Goal: Transaction & Acquisition: Purchase product/service

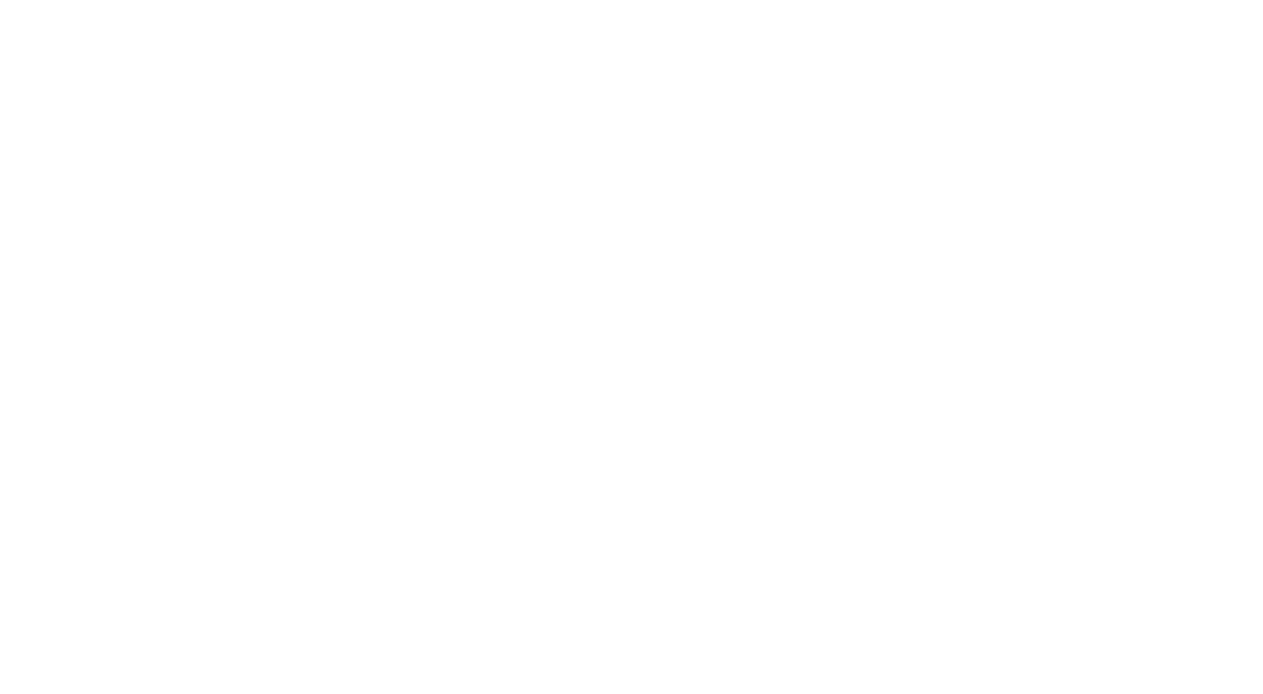
select select "Song"
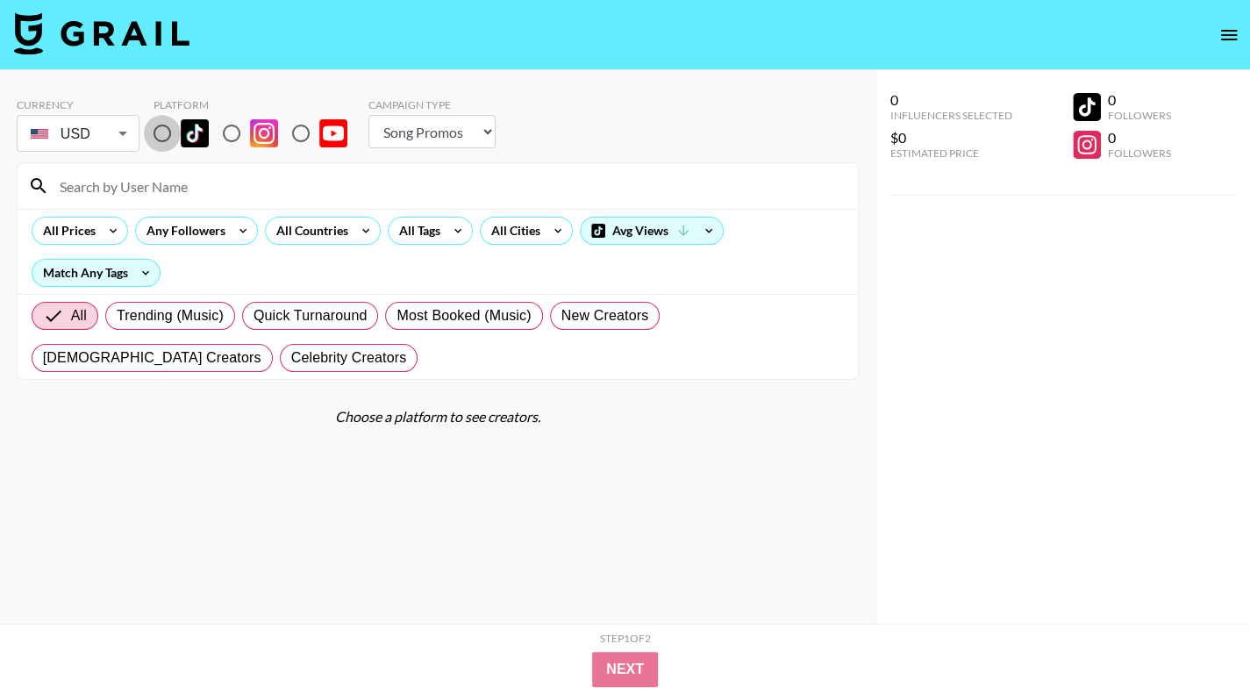
click at [172, 132] on input "radio" at bounding box center [162, 133] width 37 height 37
radio input "true"
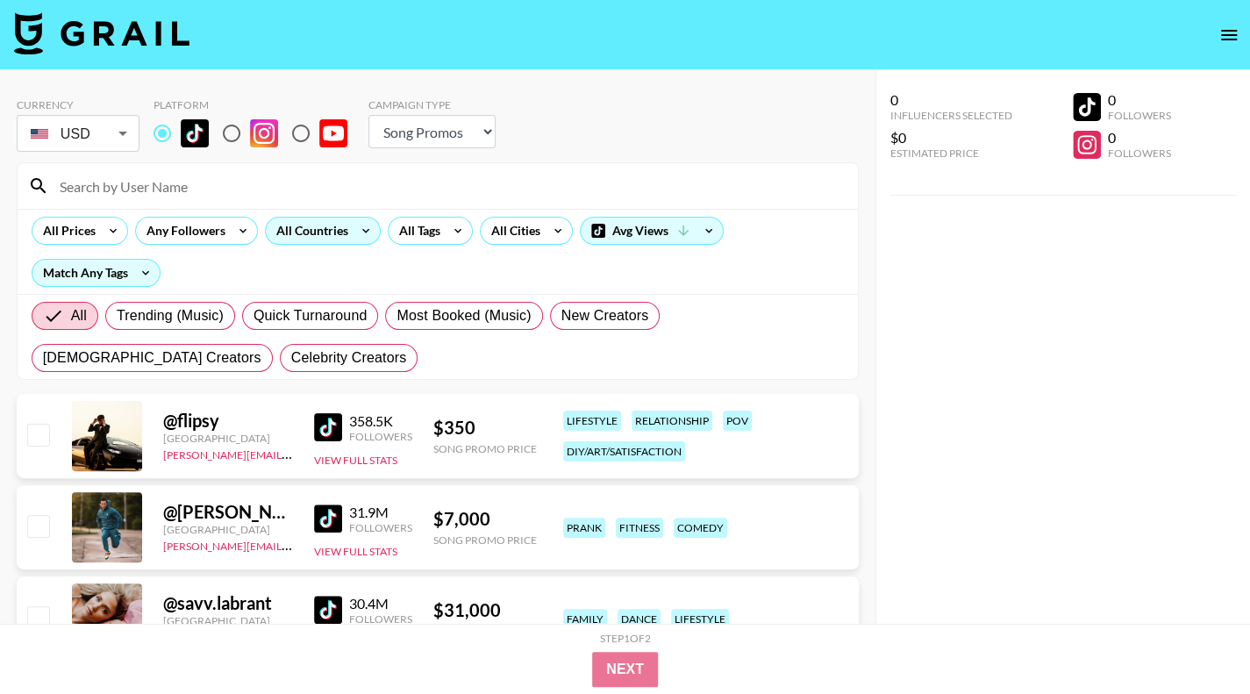
click at [337, 239] on div "All Countries" at bounding box center [309, 231] width 86 height 26
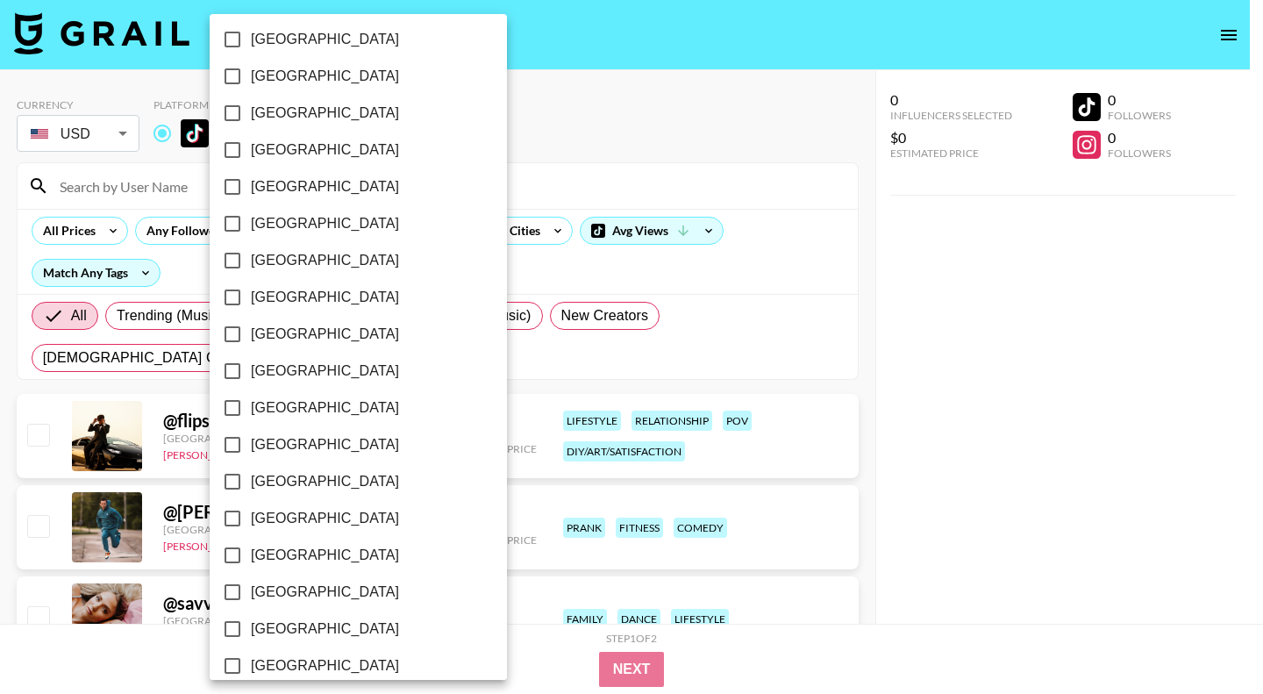
scroll to position [1351, 0]
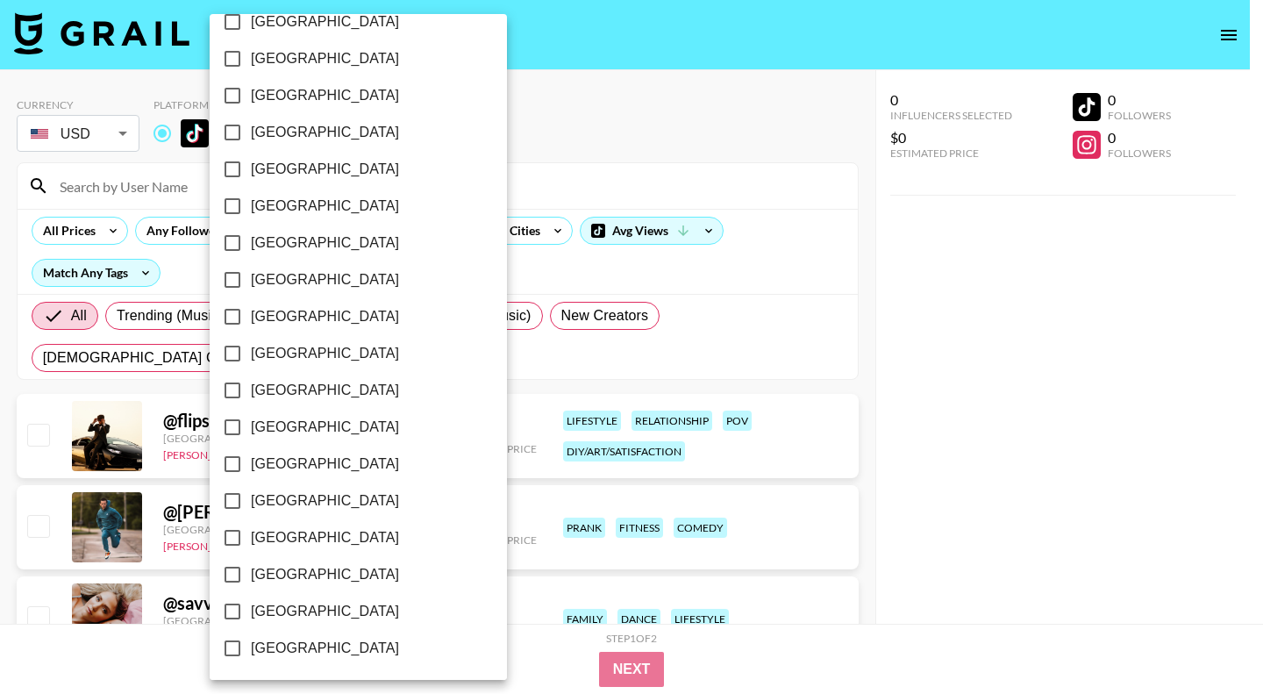
click at [284, 603] on span "[GEOGRAPHIC_DATA]" at bounding box center [325, 611] width 148 height 21
click at [251, 603] on input "[GEOGRAPHIC_DATA]" at bounding box center [232, 611] width 37 height 37
checkbox input "true"
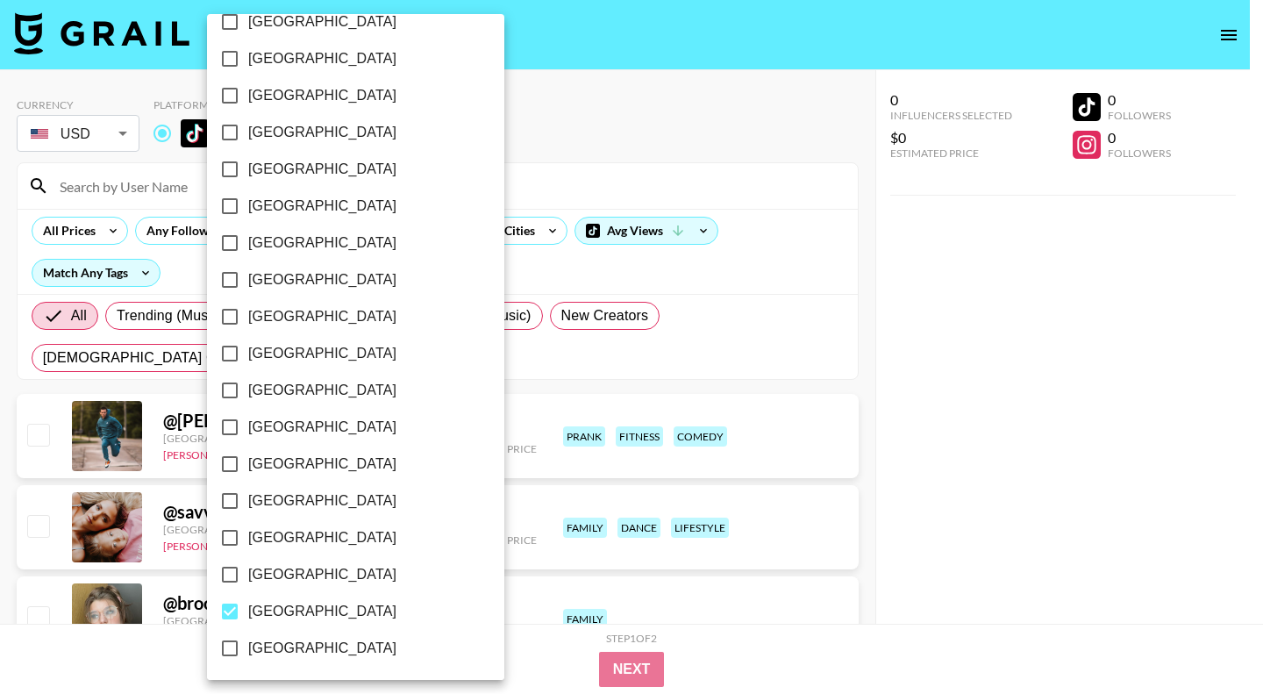
click at [932, 424] on div at bounding box center [631, 347] width 1263 height 694
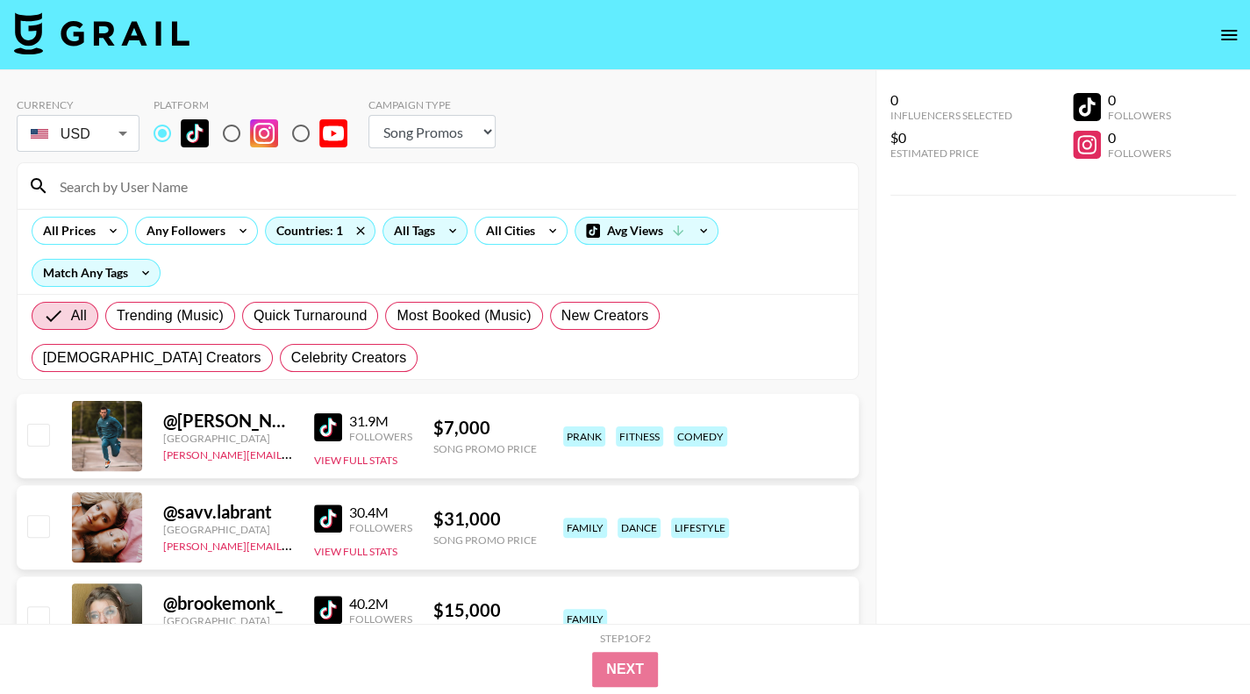
click at [439, 232] on icon at bounding box center [453, 231] width 28 height 26
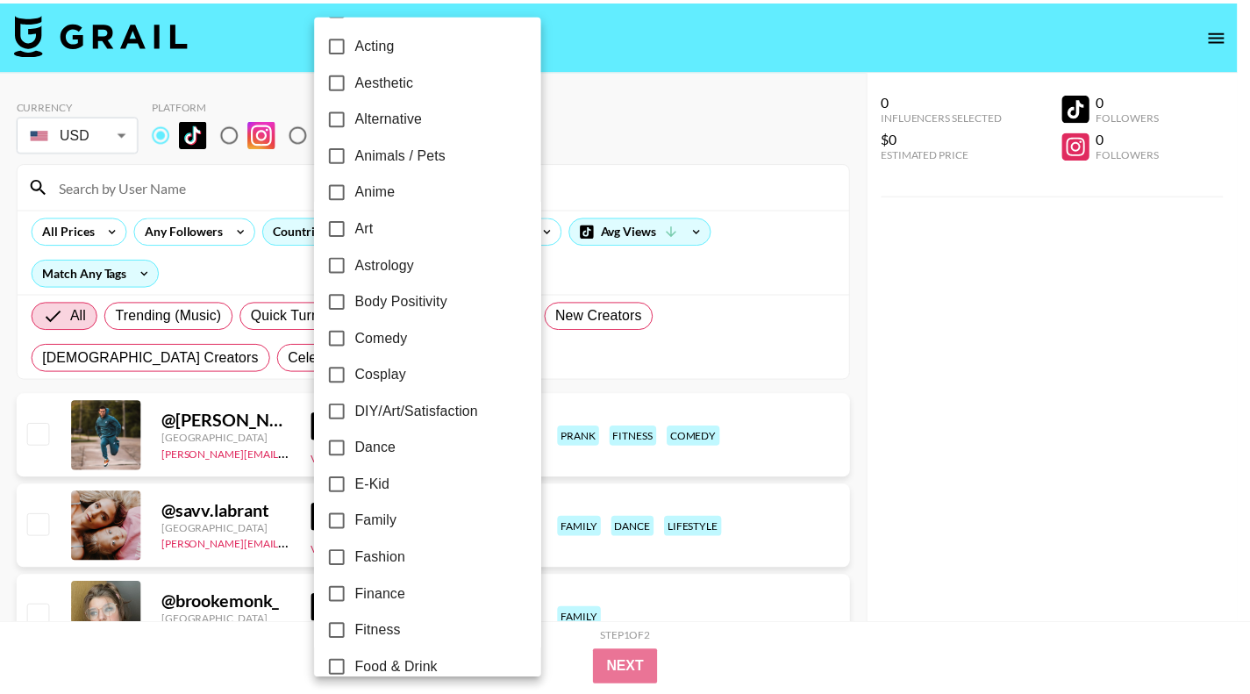
scroll to position [0, 0]
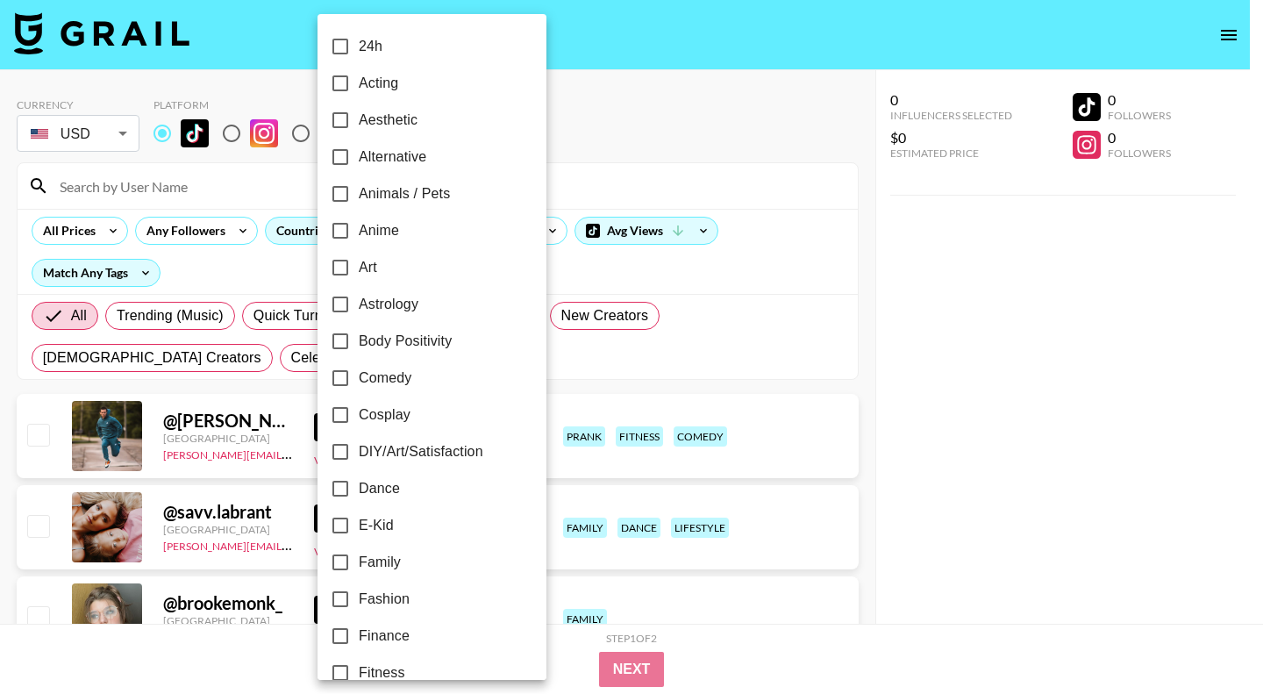
click at [403, 382] on span "Comedy" at bounding box center [385, 378] width 53 height 21
click at [359, 382] on input "Comedy" at bounding box center [340, 378] width 37 height 37
checkbox input "true"
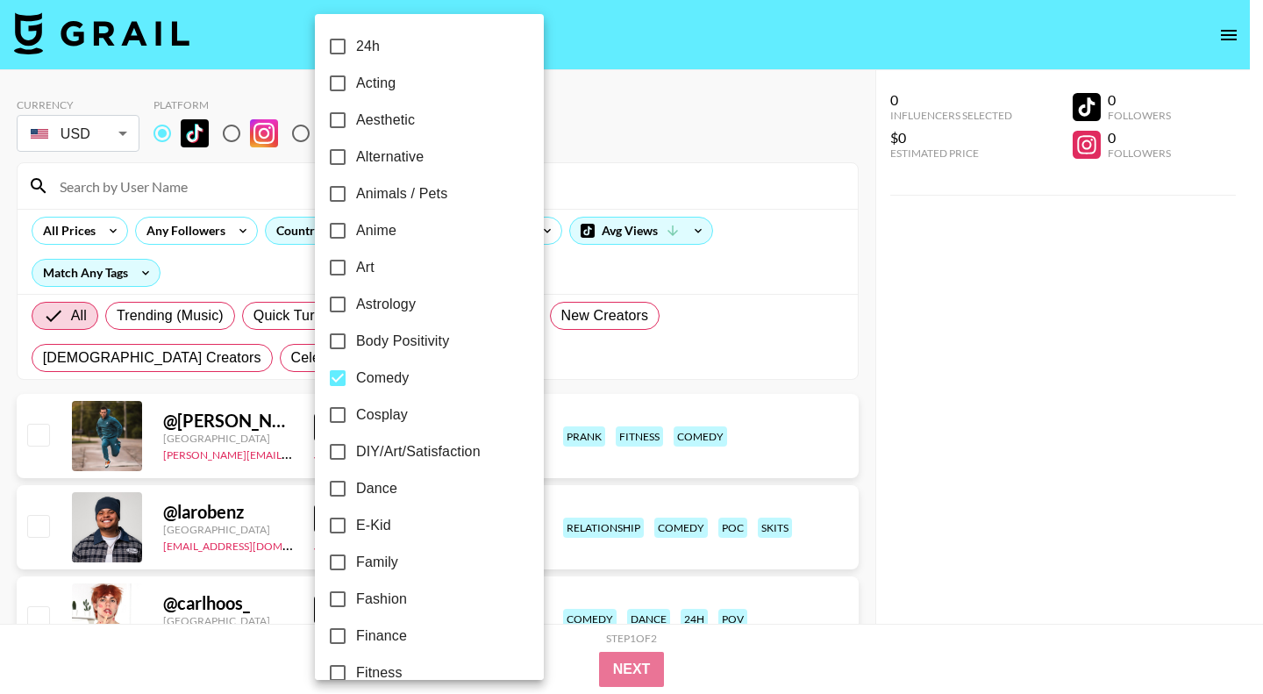
click at [989, 369] on div at bounding box center [631, 347] width 1263 height 694
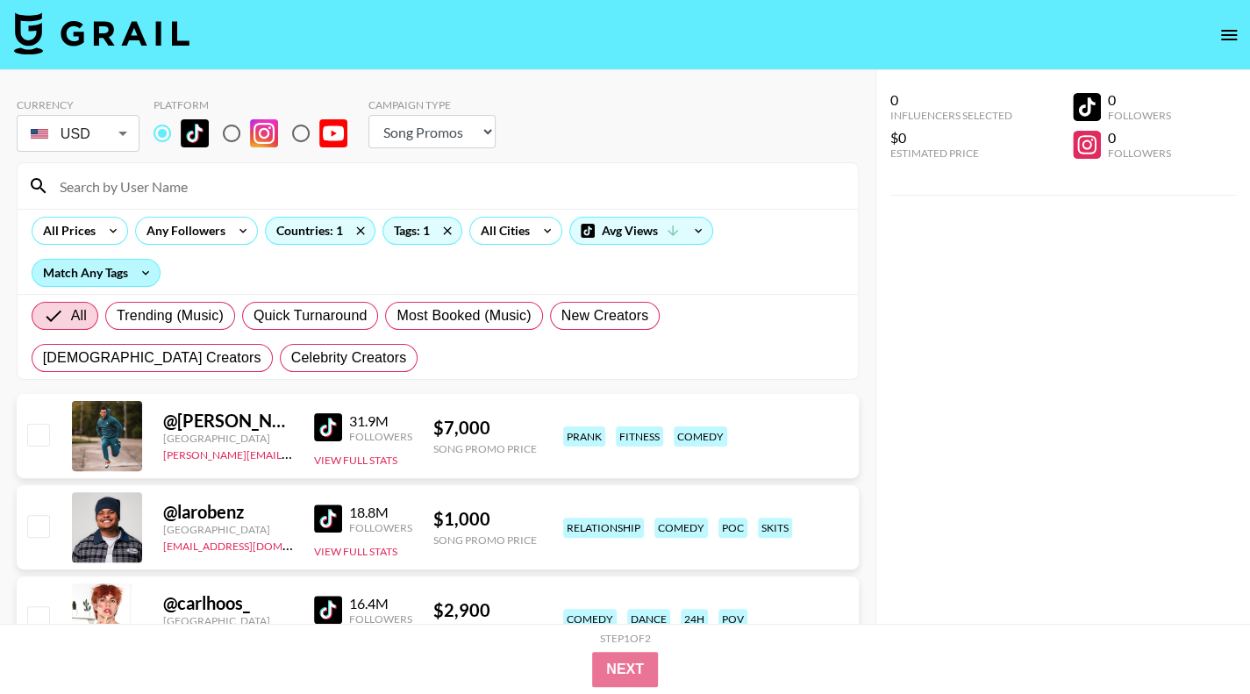
click at [119, 274] on div "Match Any Tags" at bounding box center [95, 273] width 127 height 26
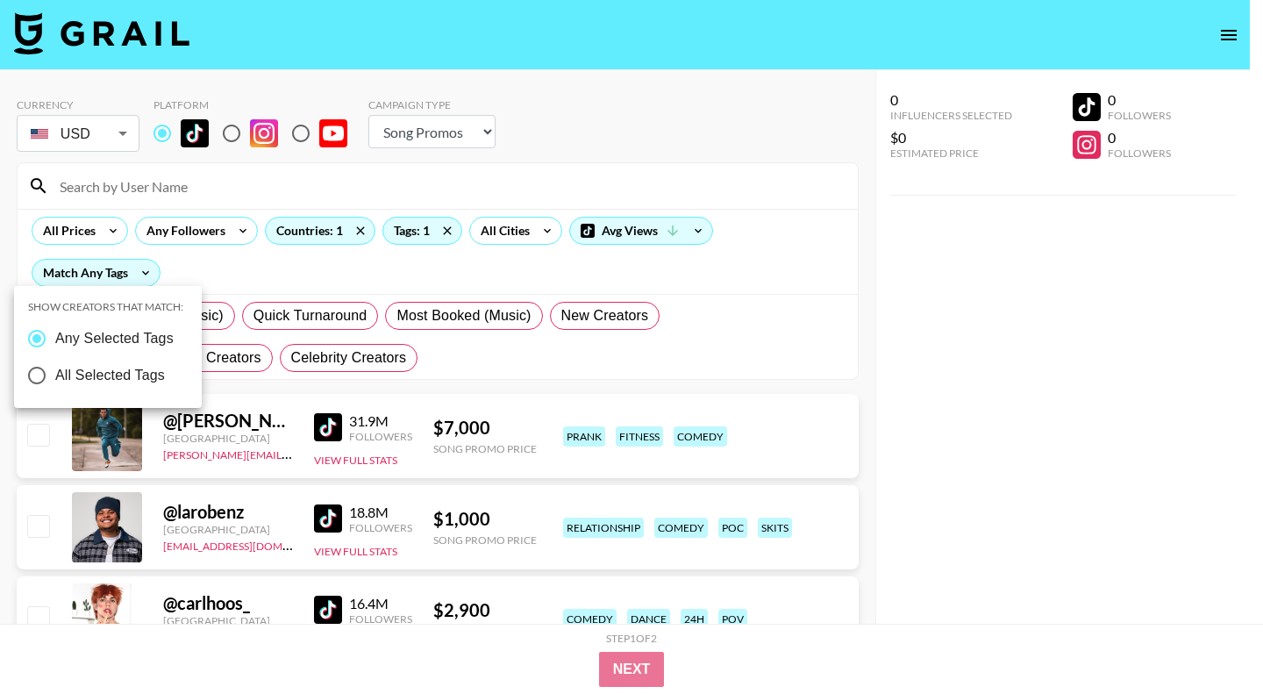
click at [230, 180] on div at bounding box center [631, 347] width 1263 height 694
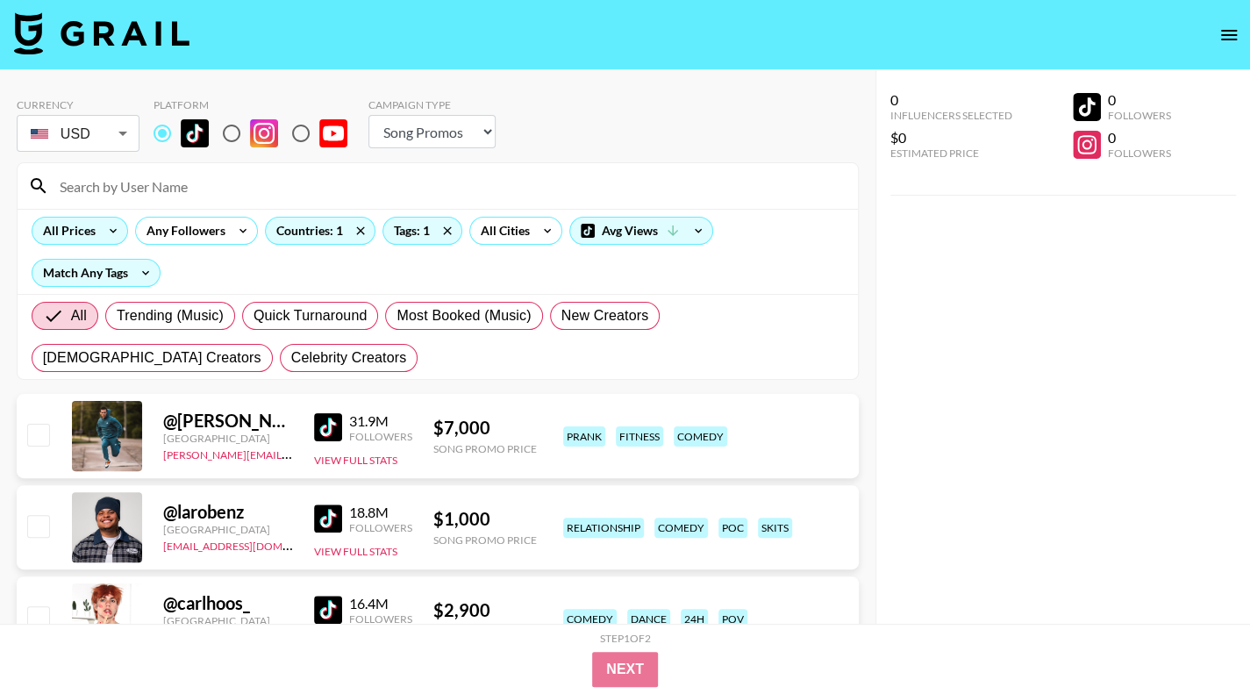
click at [93, 234] on div "All Prices" at bounding box center [65, 231] width 67 height 26
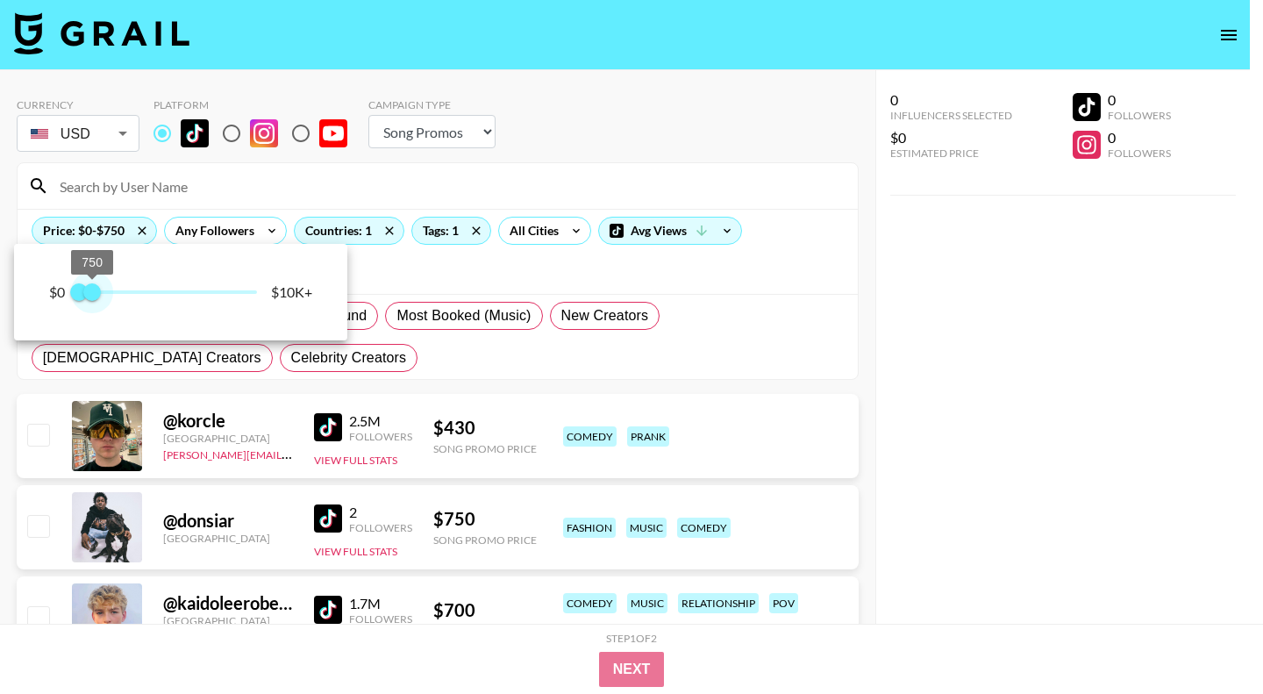
type input "1000"
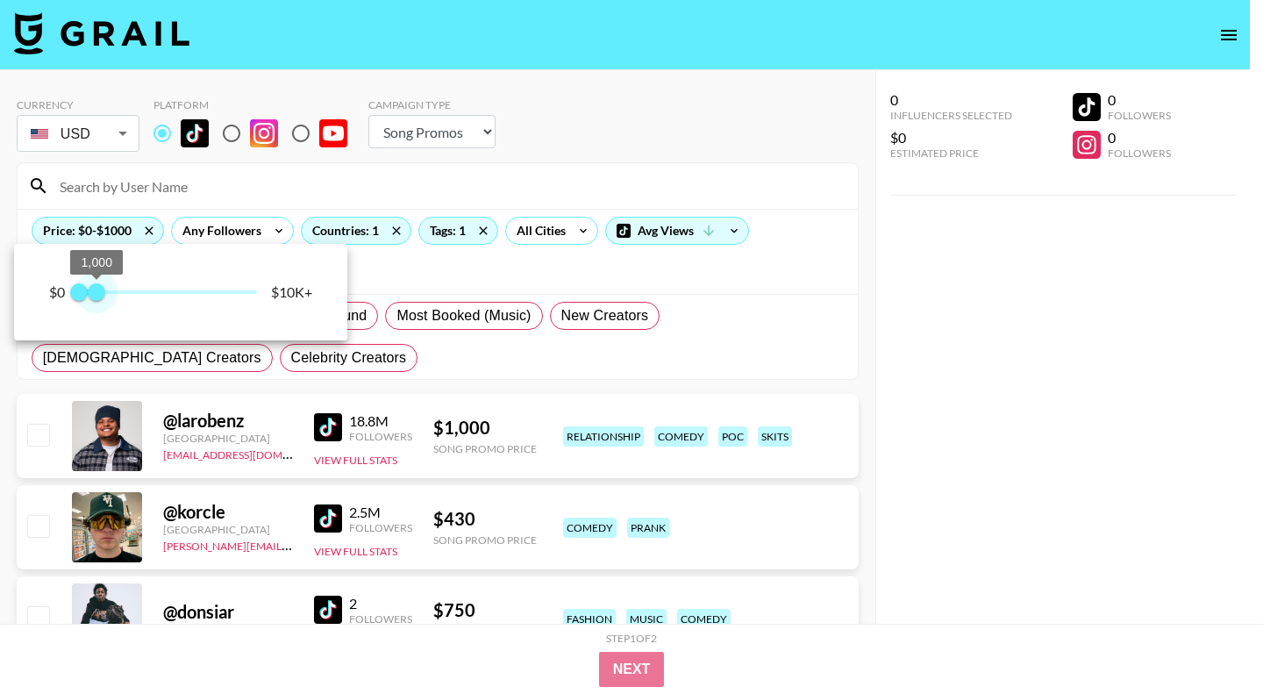
drag, startPoint x: 255, startPoint y: 296, endPoint x: 98, endPoint y: 303, distance: 157.1
click at [98, 301] on span "1,000" at bounding box center [97, 292] width 18 height 18
click at [1049, 339] on div at bounding box center [631, 347] width 1263 height 694
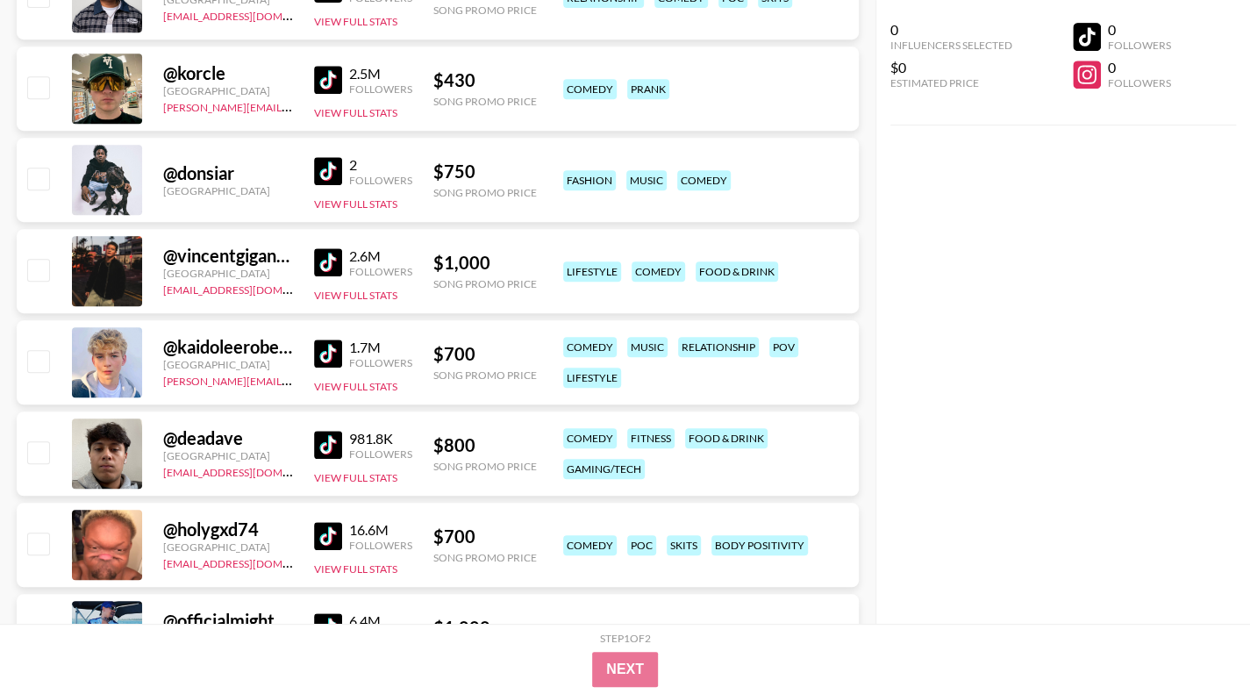
scroll to position [526, 0]
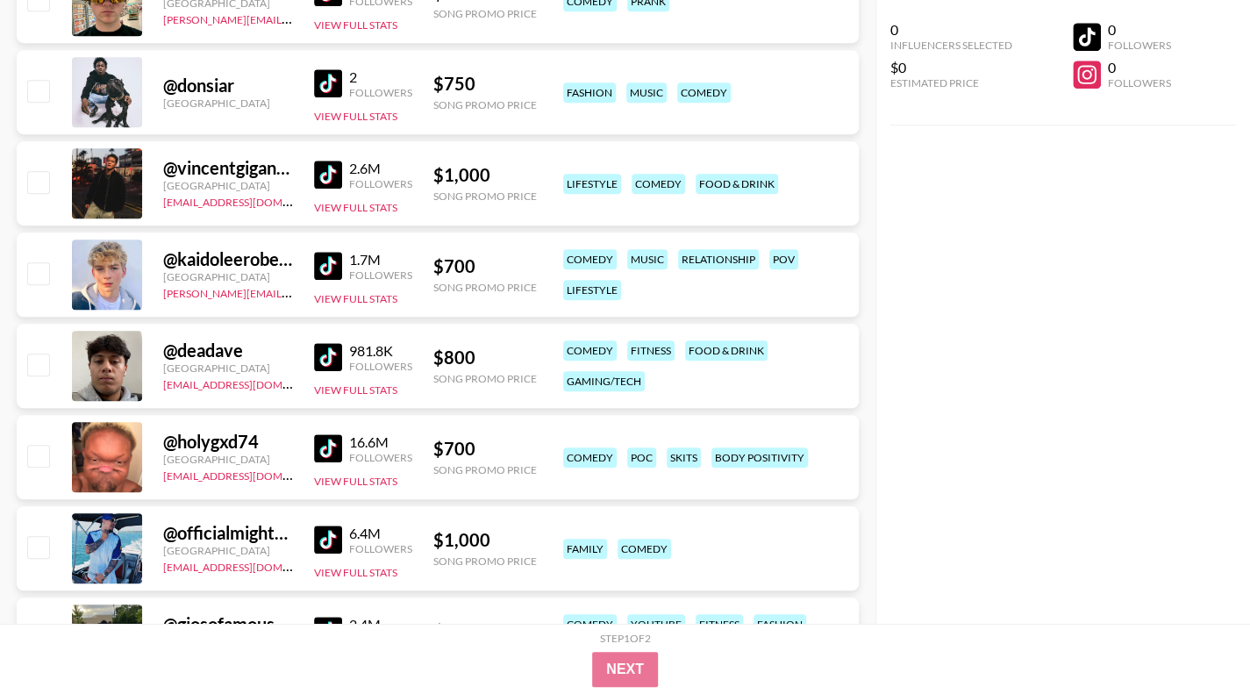
click at [321, 355] on img at bounding box center [328, 357] width 28 height 28
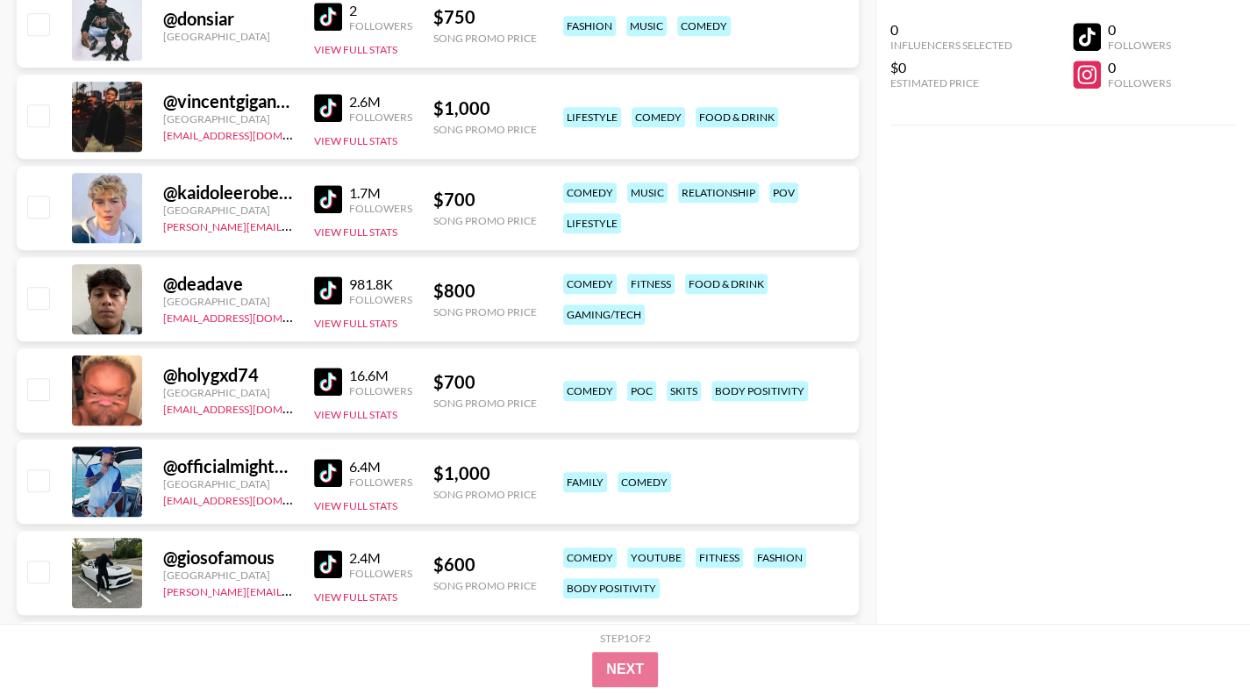
scroll to position [702, 0]
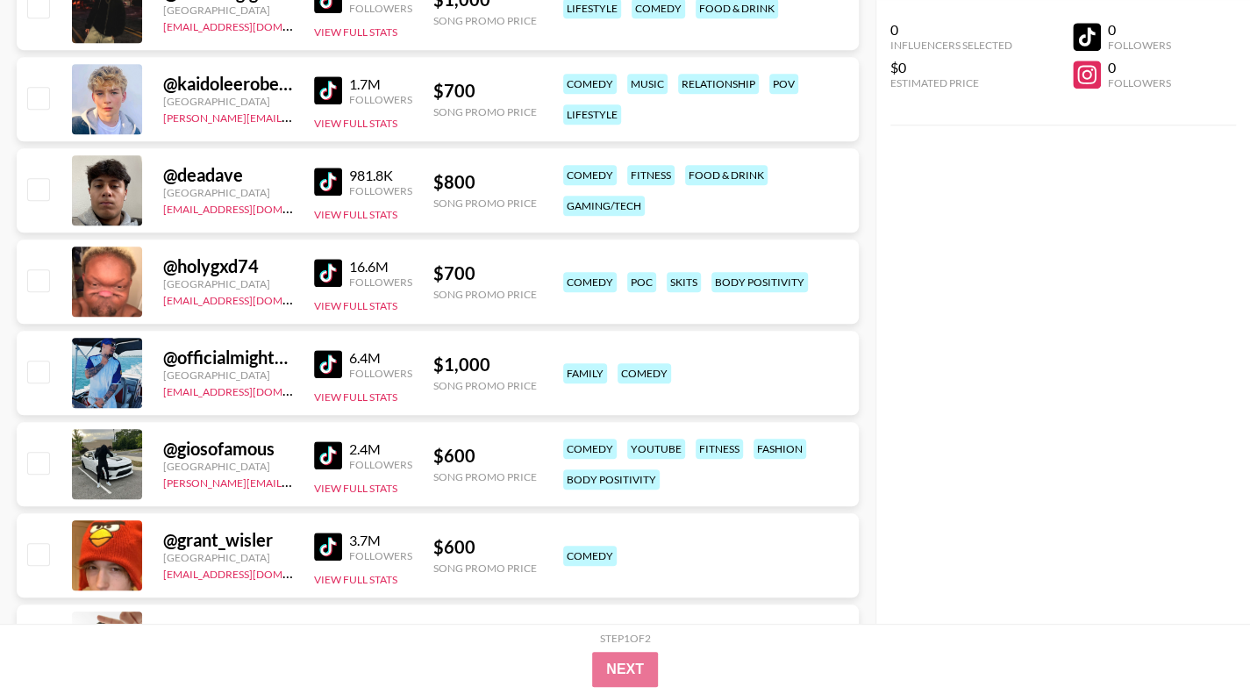
click at [330, 363] on img at bounding box center [328, 364] width 28 height 28
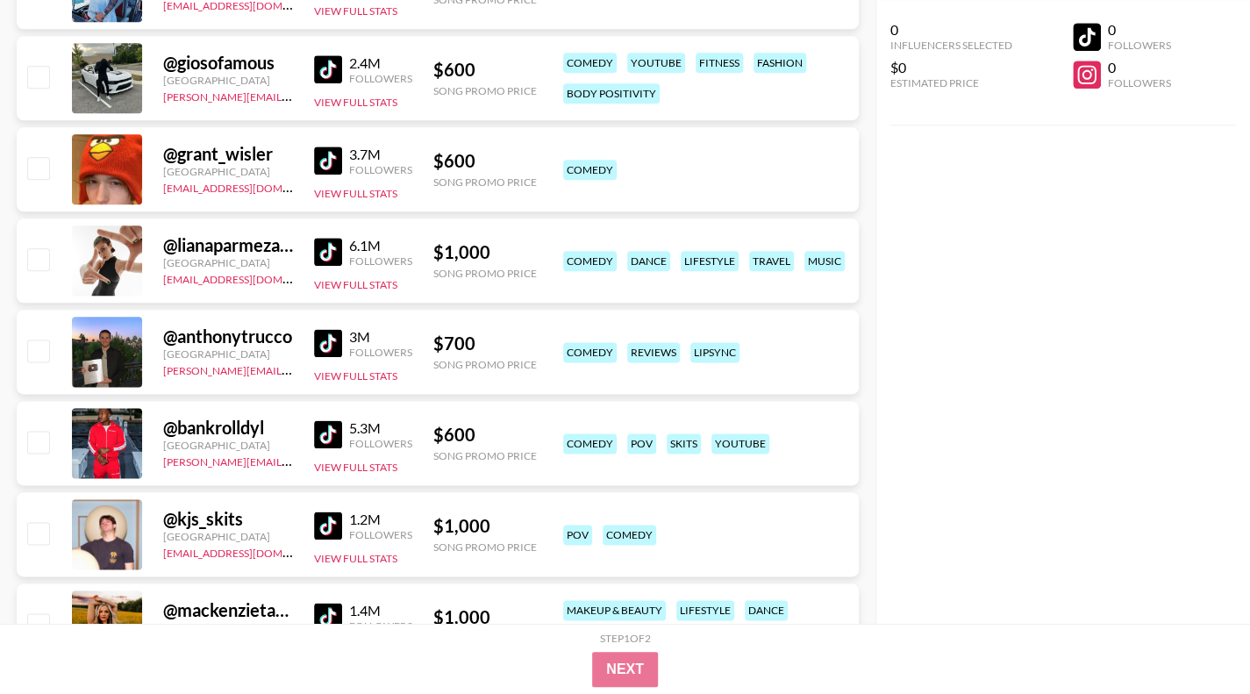
scroll to position [1140, 0]
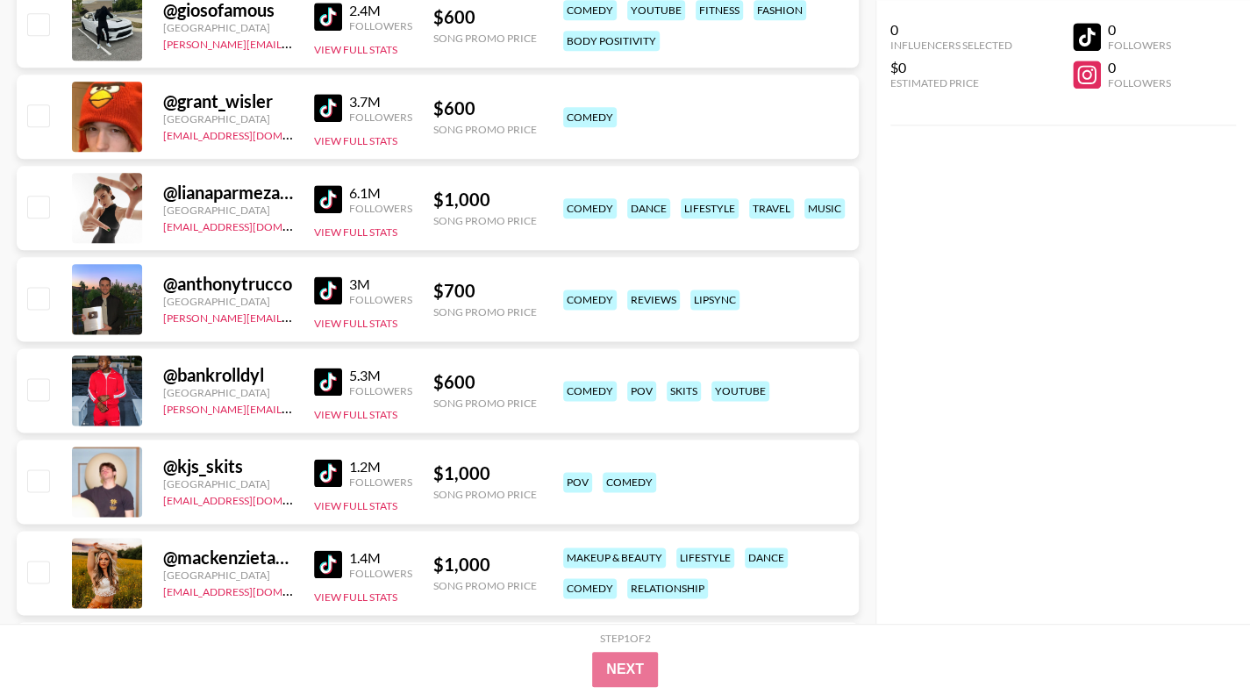
click at [322, 368] on img at bounding box center [328, 382] width 28 height 28
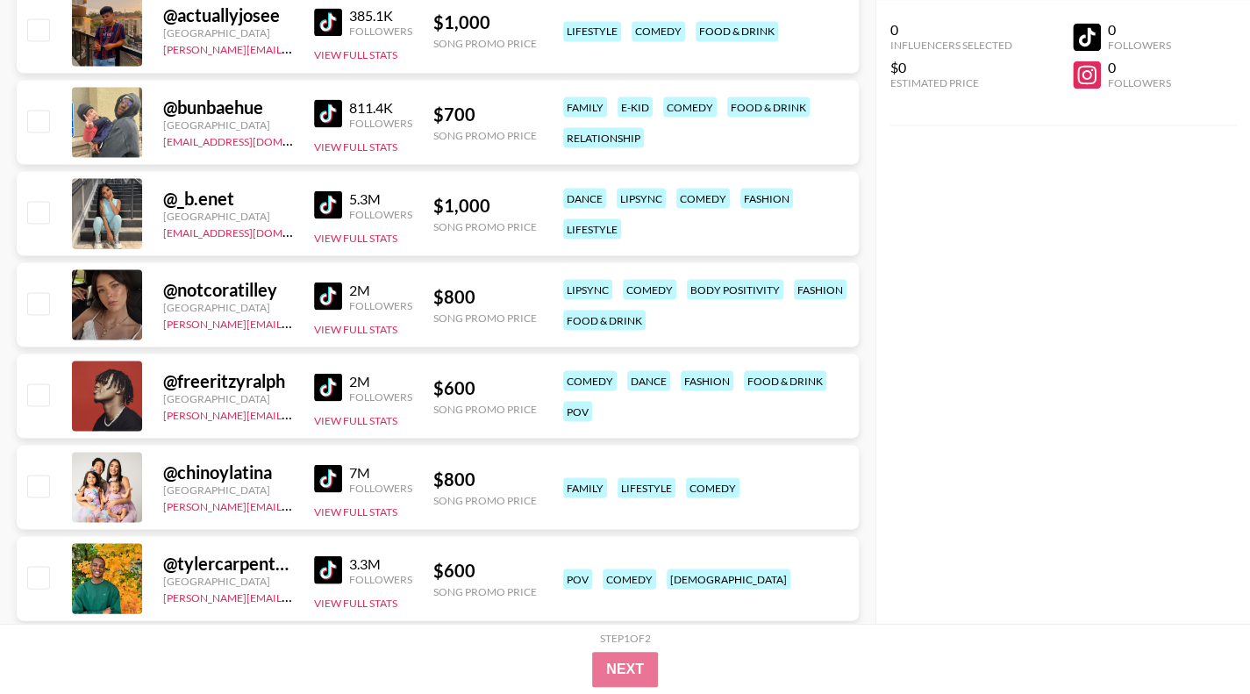
scroll to position [1667, 0]
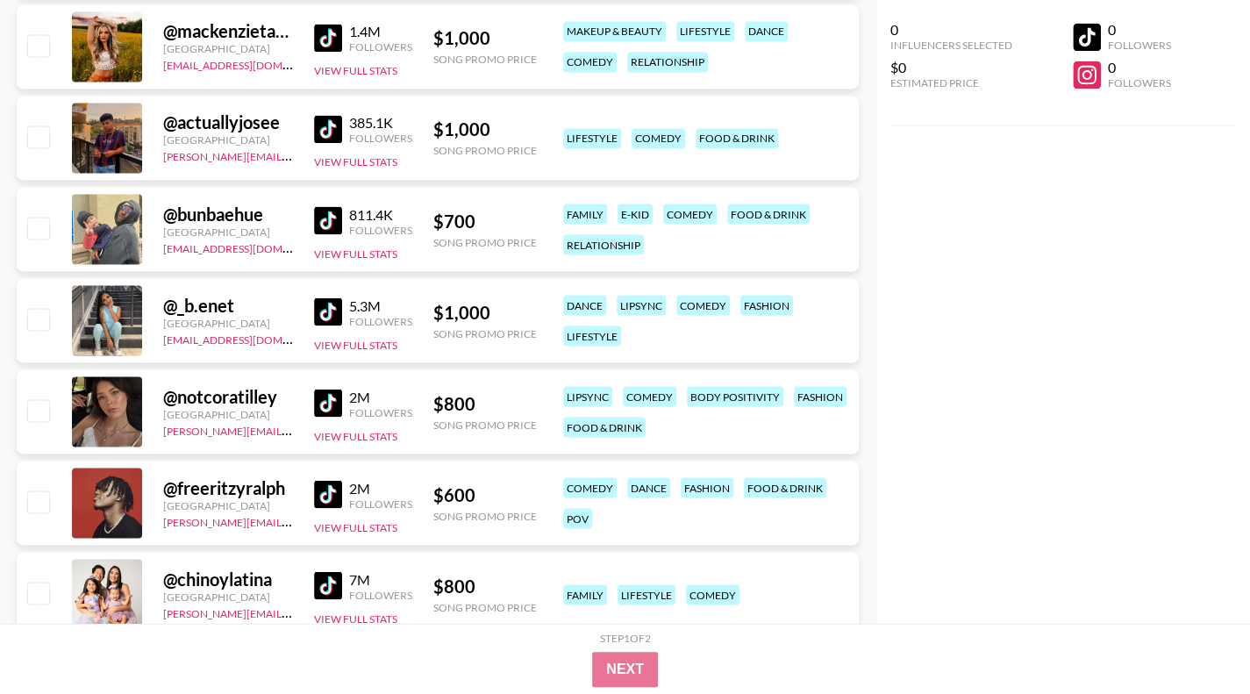
click at [319, 218] on img at bounding box center [328, 220] width 28 height 28
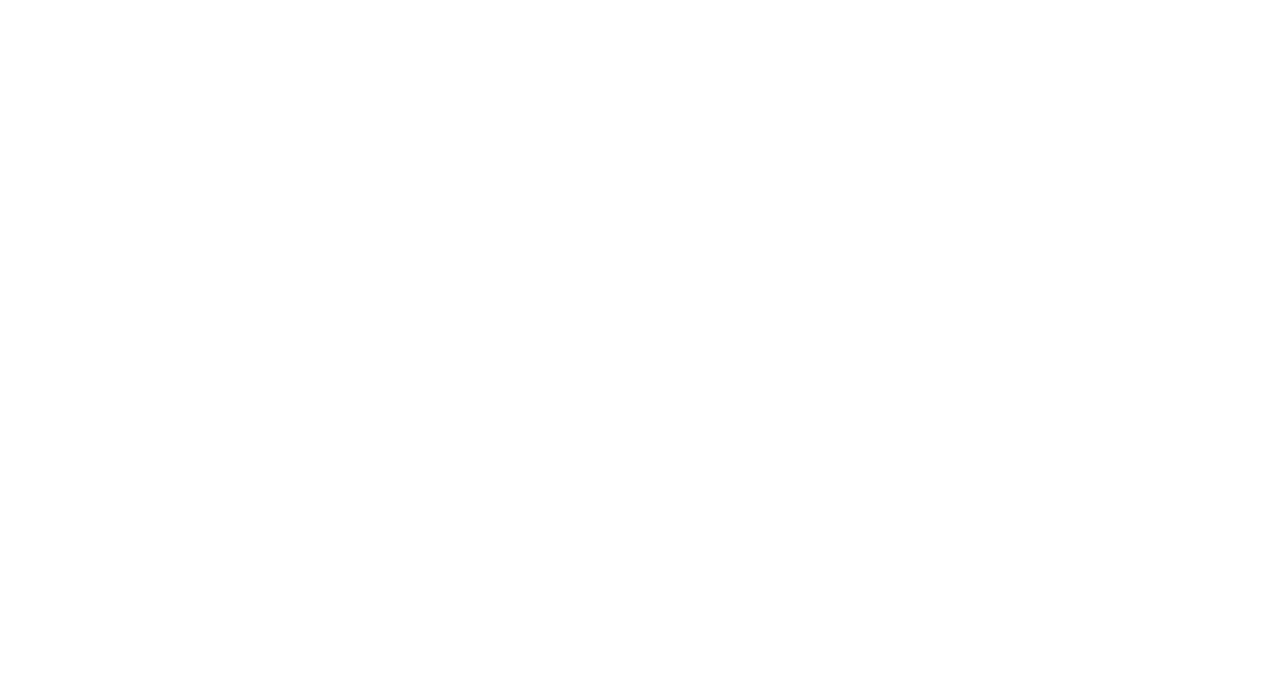
select select "Song"
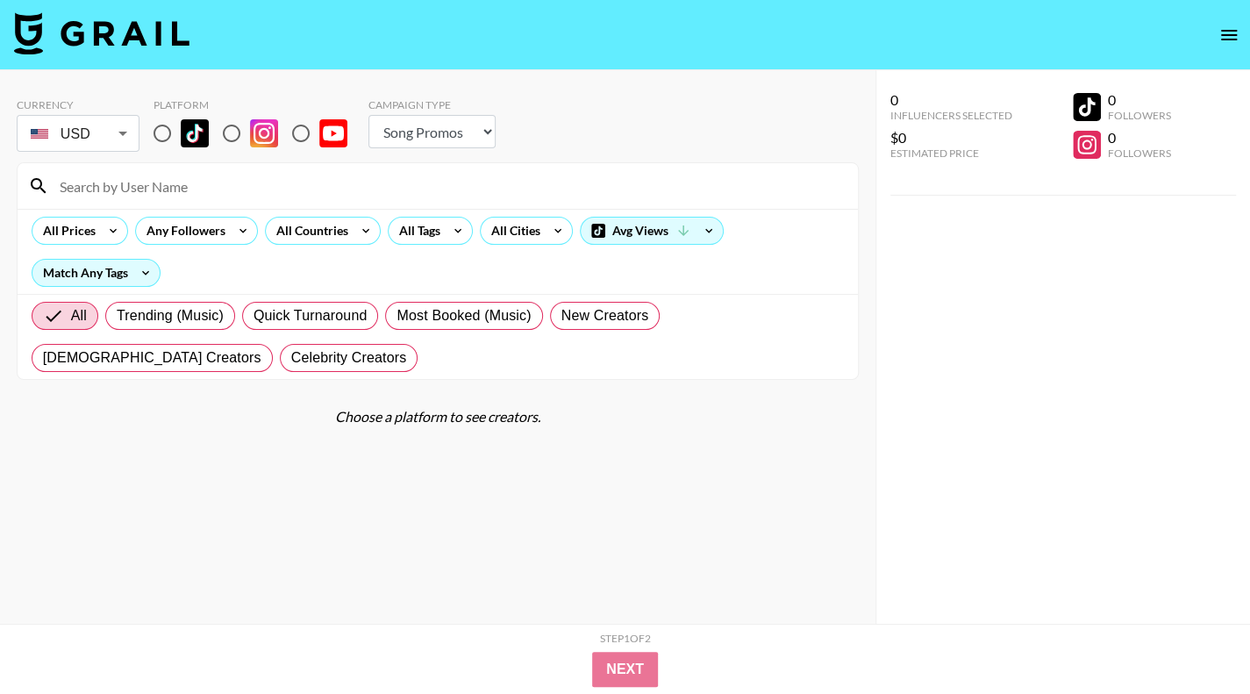
click at [171, 134] on input "radio" at bounding box center [162, 133] width 37 height 37
radio input "true"
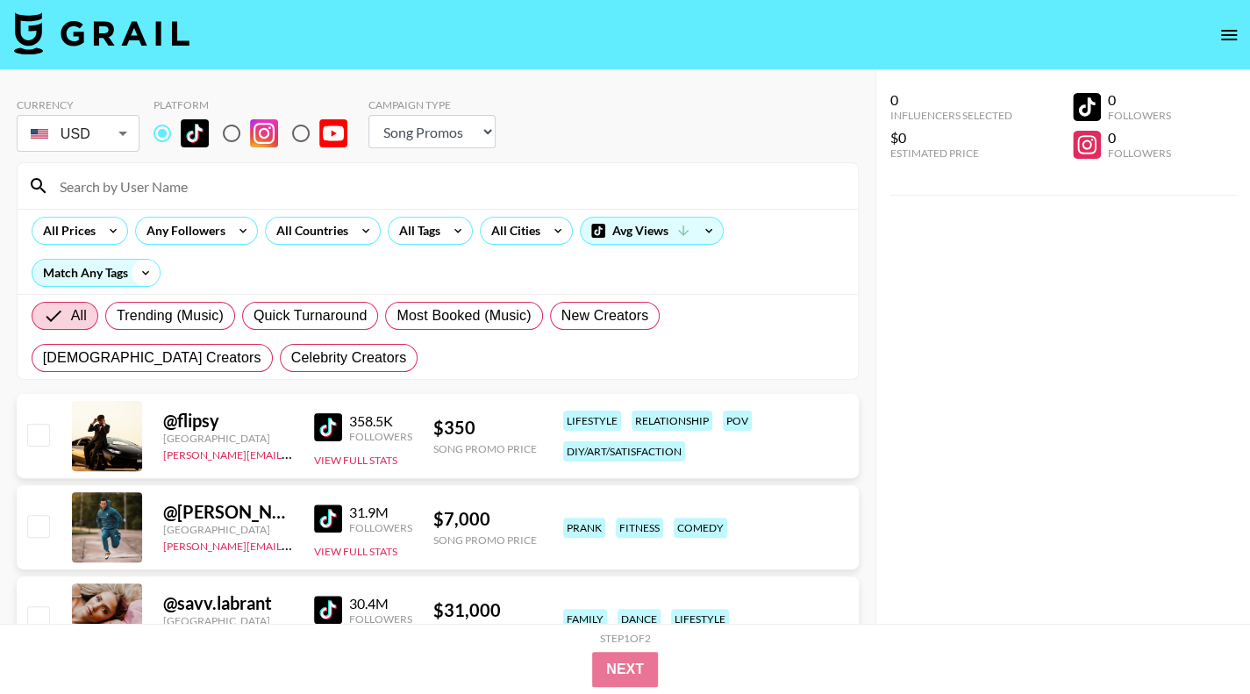
click at [139, 274] on icon at bounding box center [146, 273] width 28 height 26
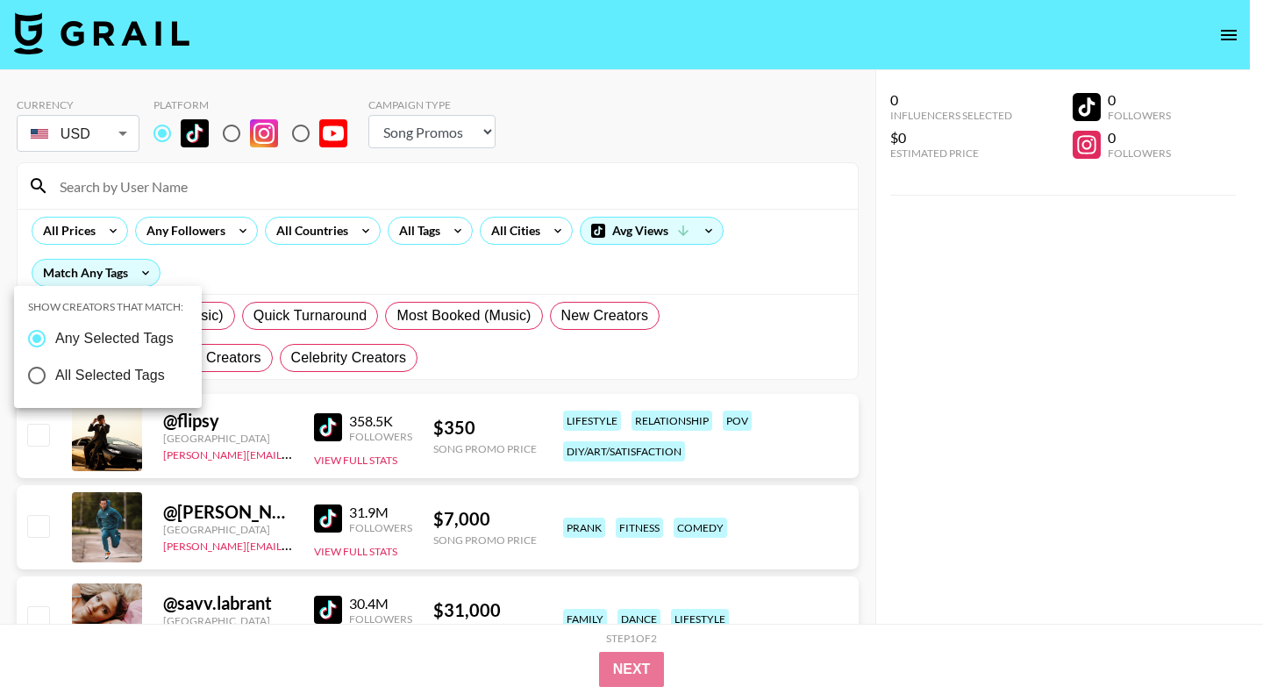
click at [96, 227] on div at bounding box center [631, 347] width 1263 height 694
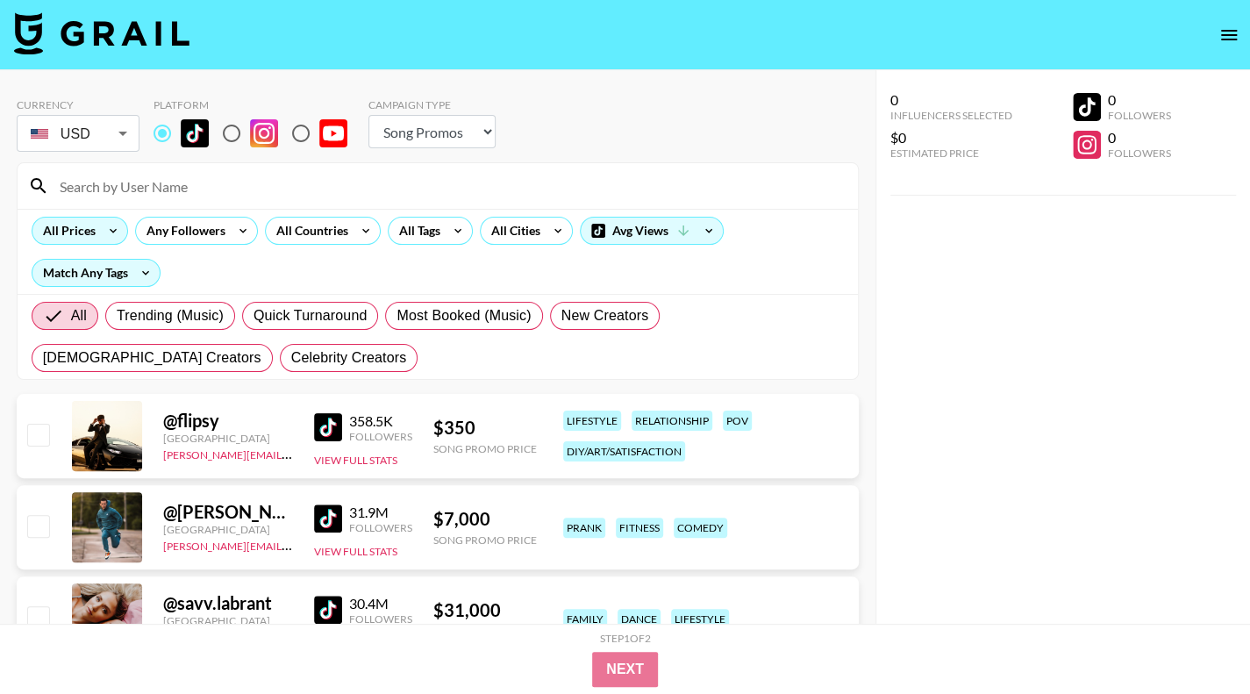
click at [96, 233] on div "All Prices" at bounding box center [65, 231] width 67 height 26
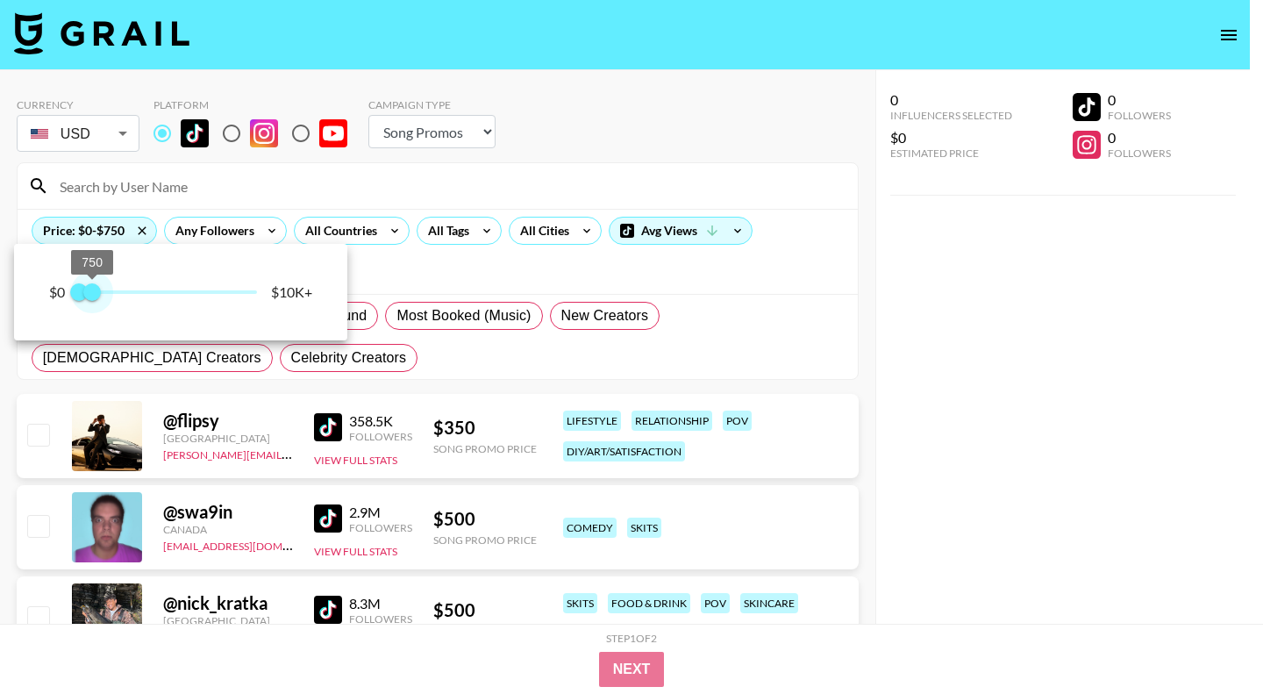
type input "1000"
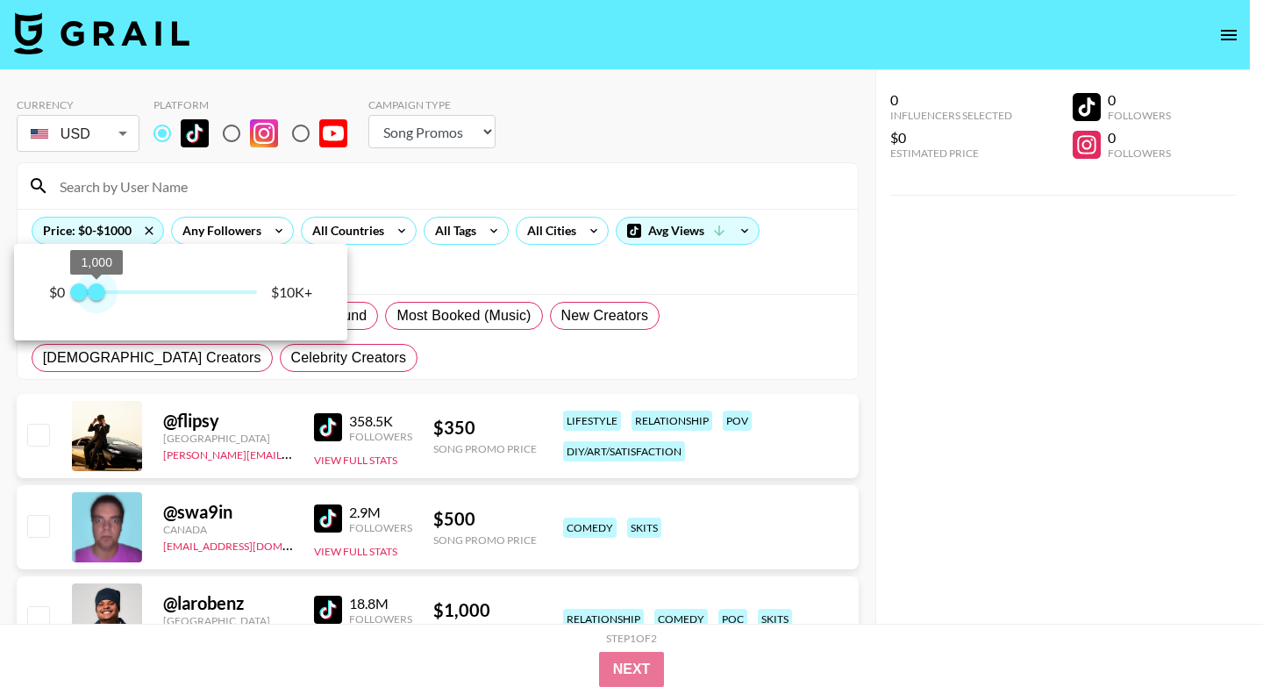
drag, startPoint x: 261, startPoint y: 290, endPoint x: 97, endPoint y: 296, distance: 164.1
click at [97, 296] on span "1,000" at bounding box center [97, 292] width 18 height 18
click at [939, 410] on div at bounding box center [631, 347] width 1263 height 694
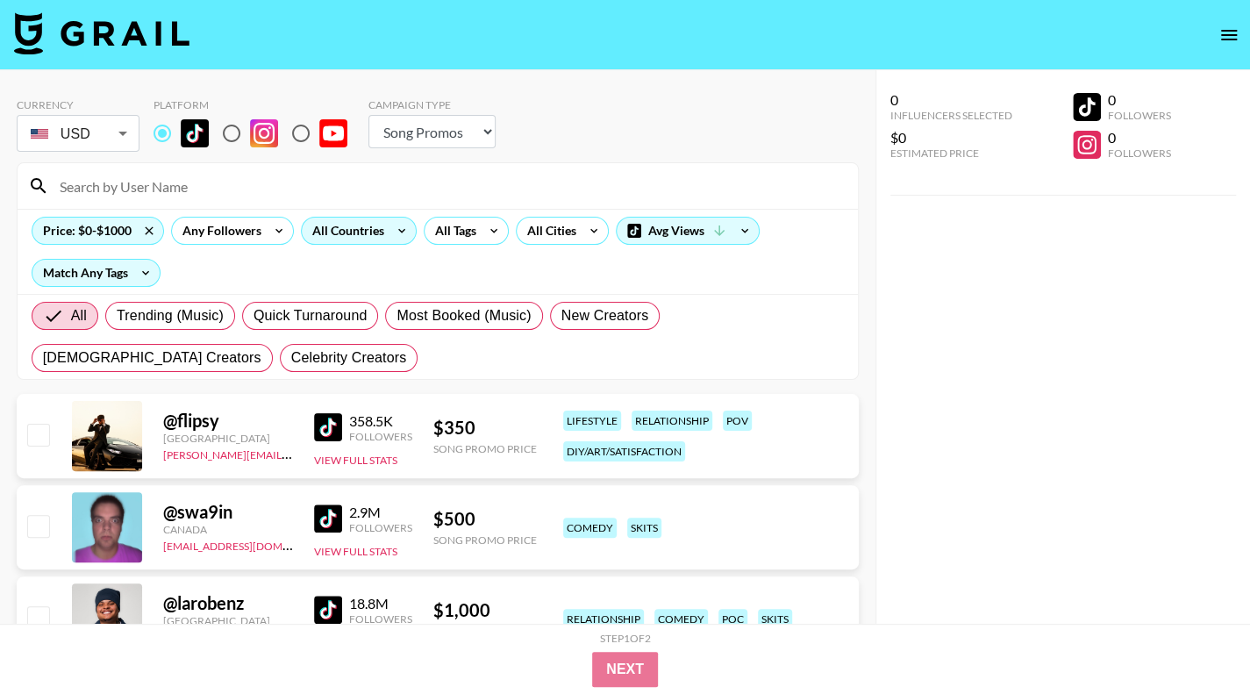
click at [368, 240] on div "All Countries" at bounding box center [345, 231] width 86 height 26
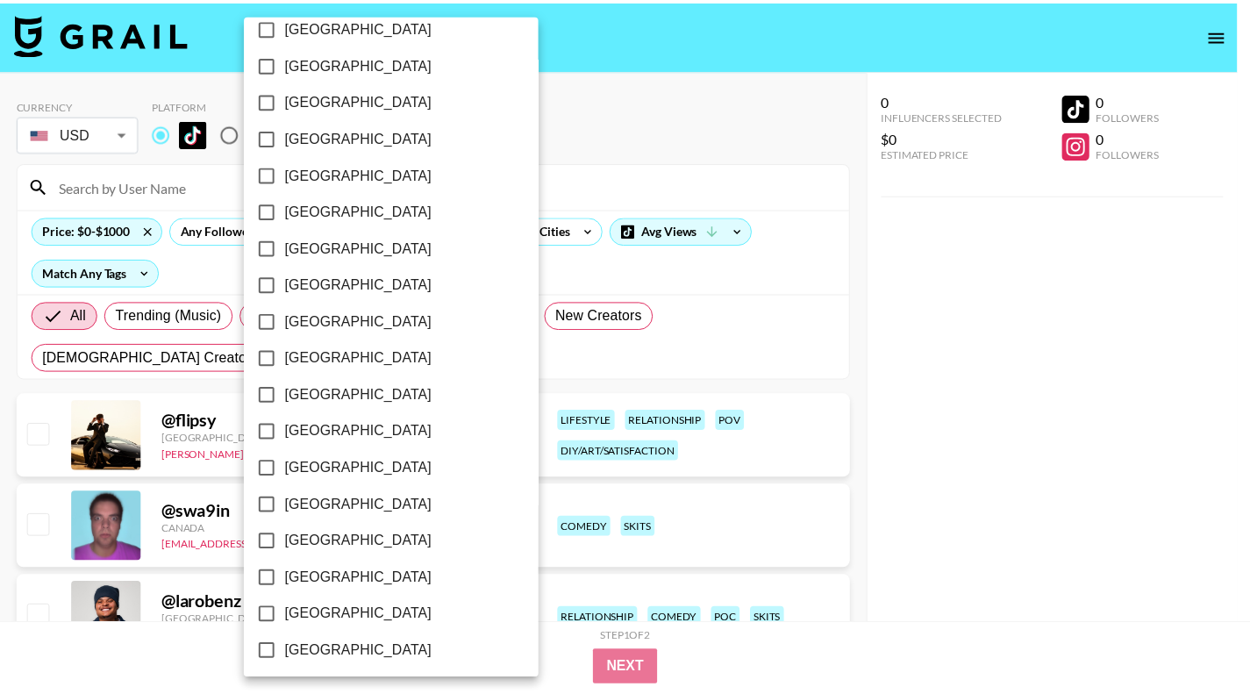
scroll to position [1351, 0]
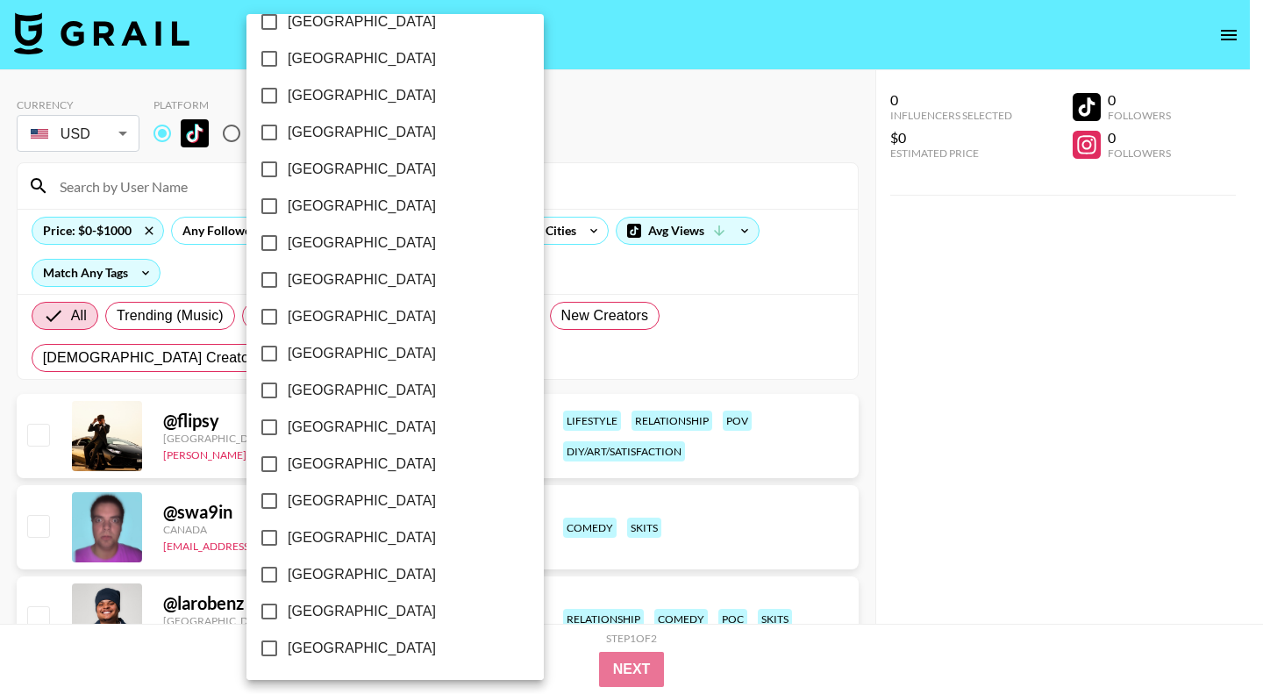
click at [337, 601] on span "[GEOGRAPHIC_DATA]" at bounding box center [362, 611] width 148 height 21
click at [288, 601] on input "[GEOGRAPHIC_DATA]" at bounding box center [269, 611] width 37 height 37
checkbox input "true"
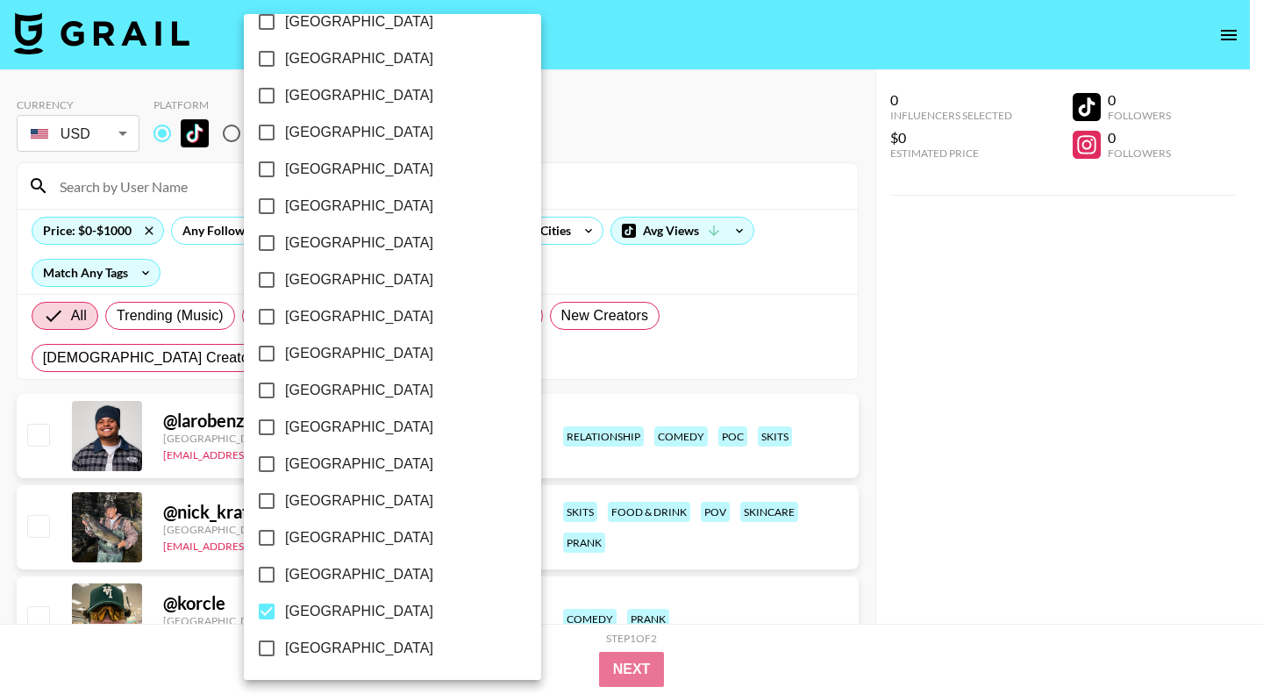
click at [952, 510] on div at bounding box center [631, 347] width 1263 height 694
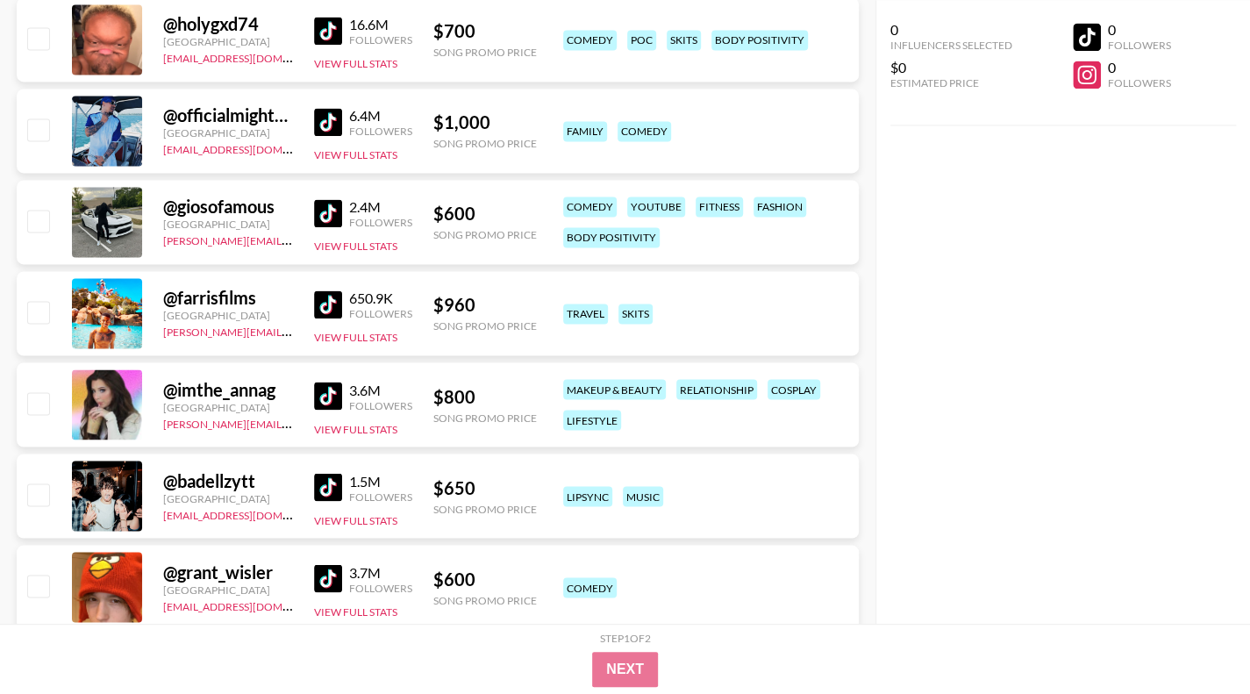
scroll to position [1842, 0]
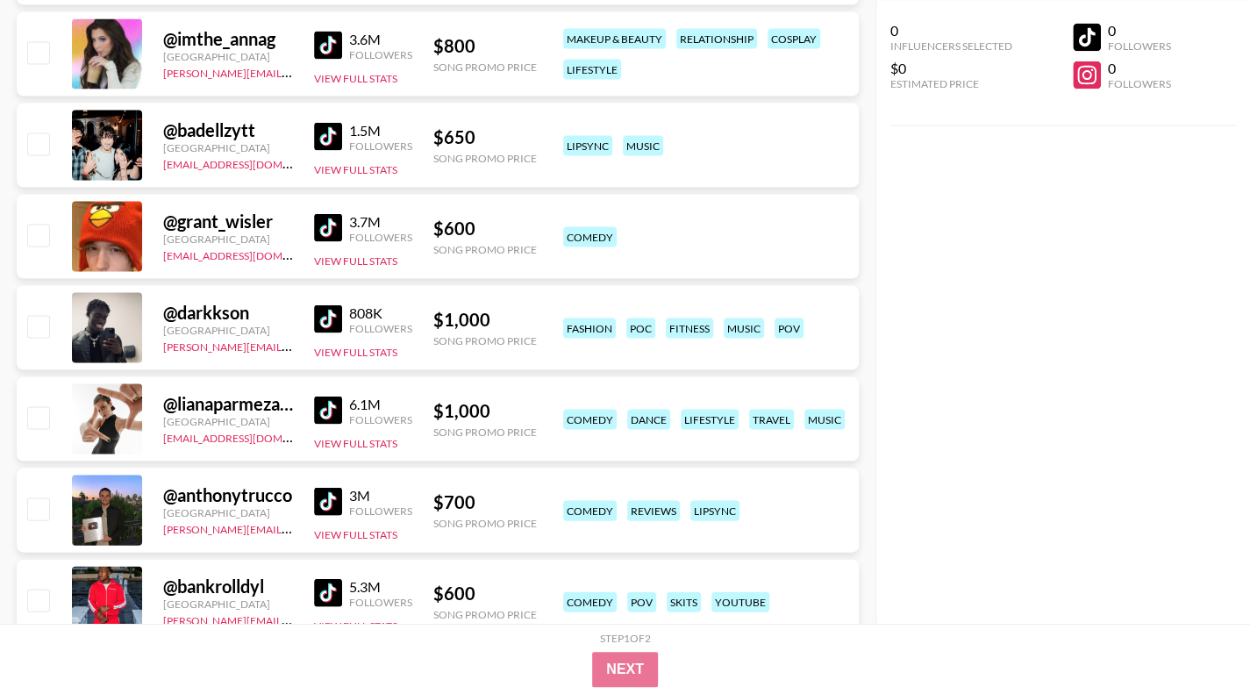
click at [332, 314] on img at bounding box center [328, 318] width 28 height 28
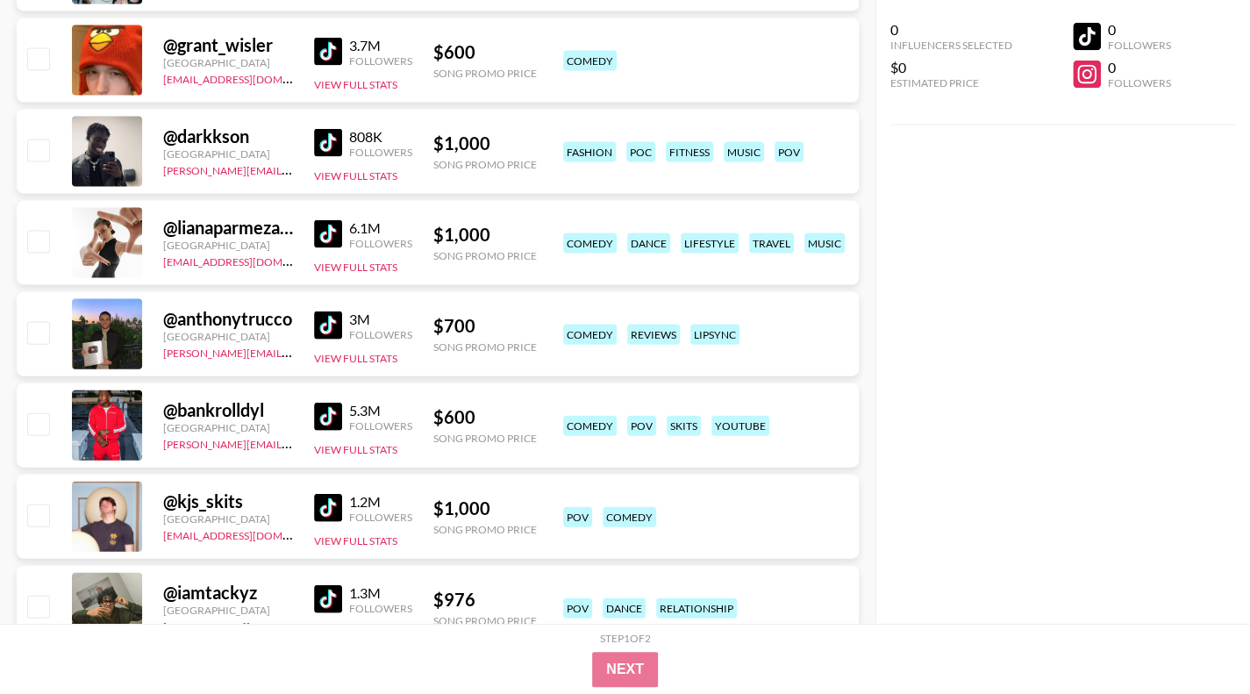
scroll to position [2281, 0]
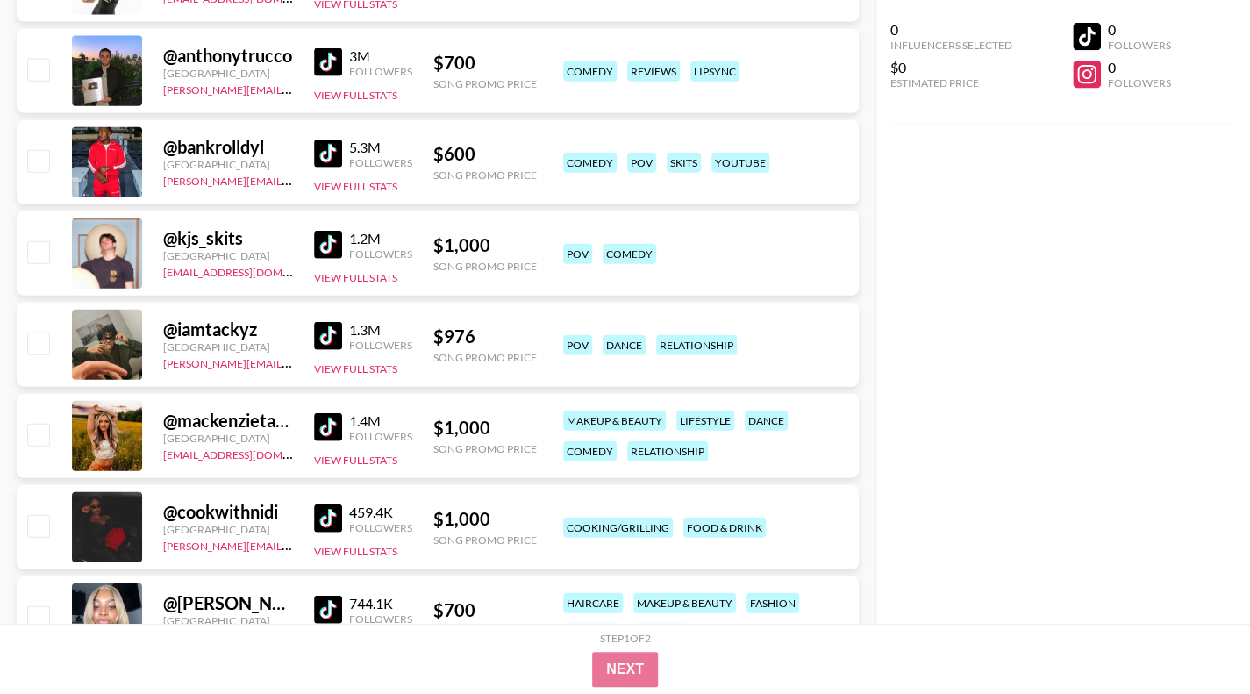
click at [333, 251] on img at bounding box center [328, 245] width 28 height 28
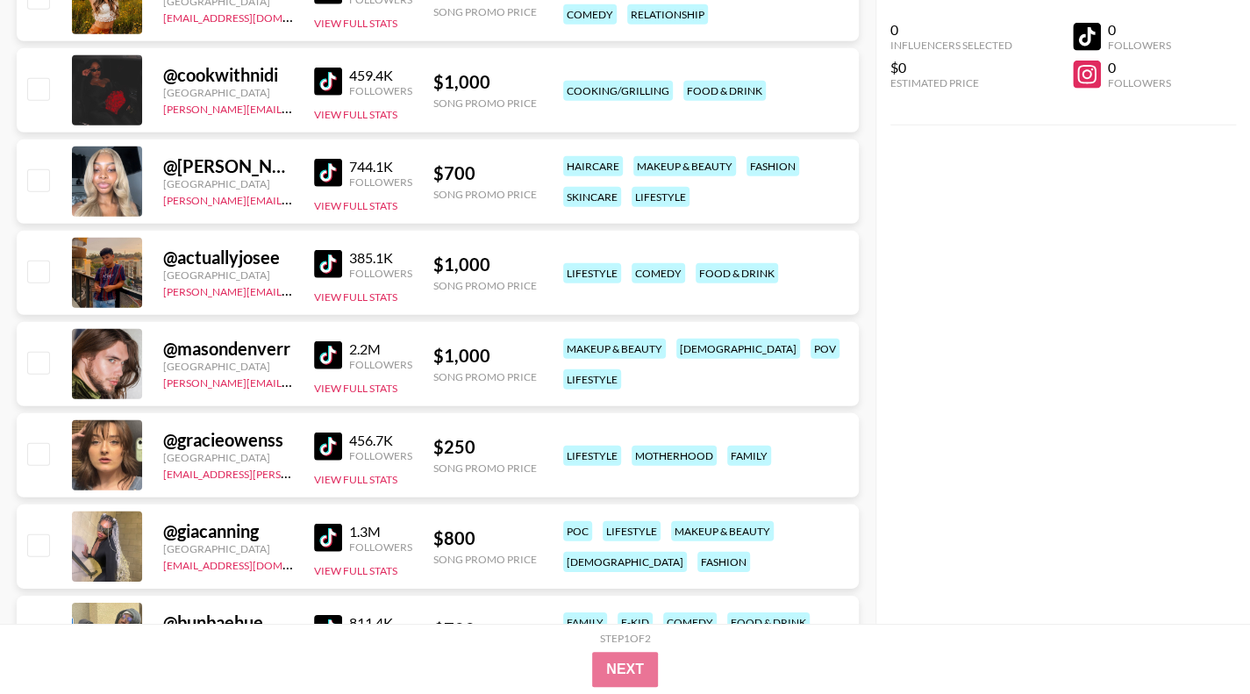
scroll to position [2719, 0]
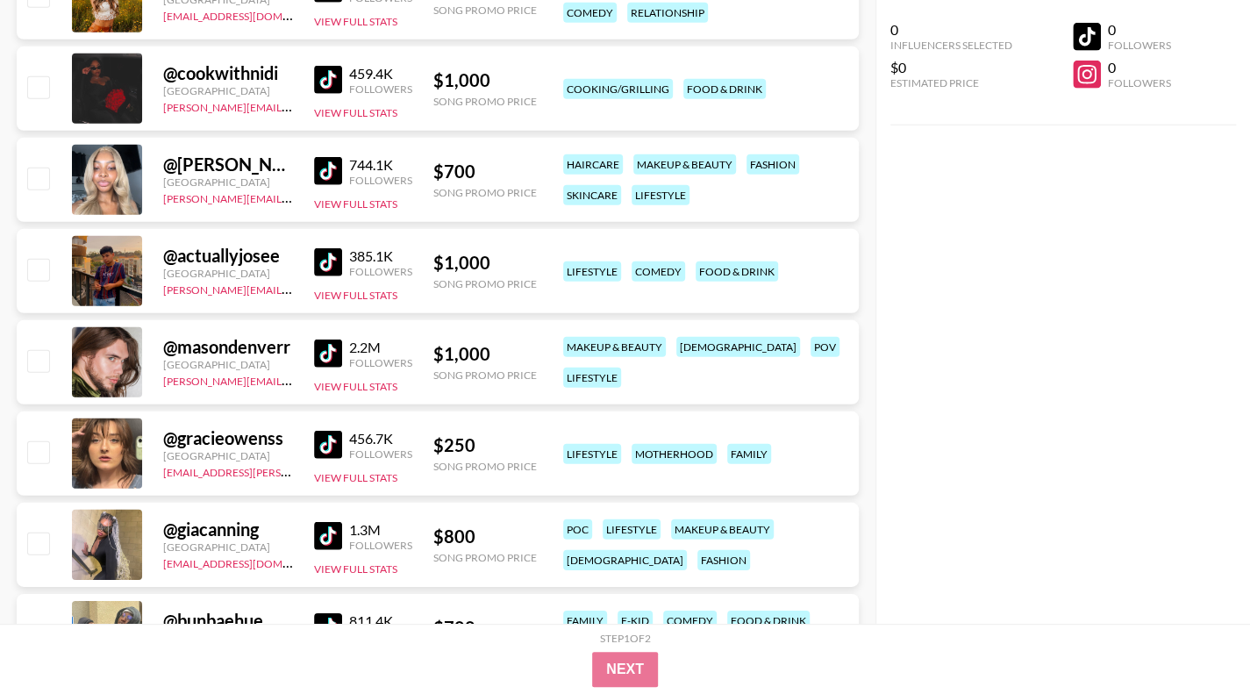
click at [325, 268] on img at bounding box center [328, 262] width 28 height 28
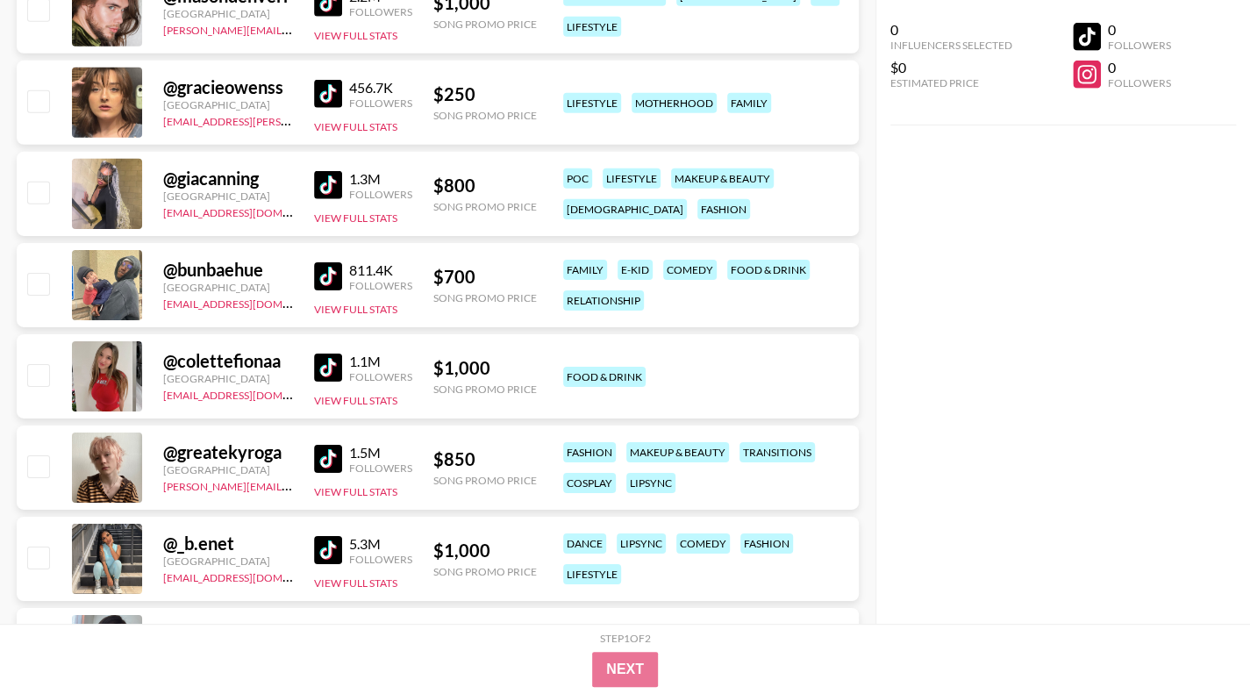
click at [328, 278] on img at bounding box center [328, 276] width 28 height 28
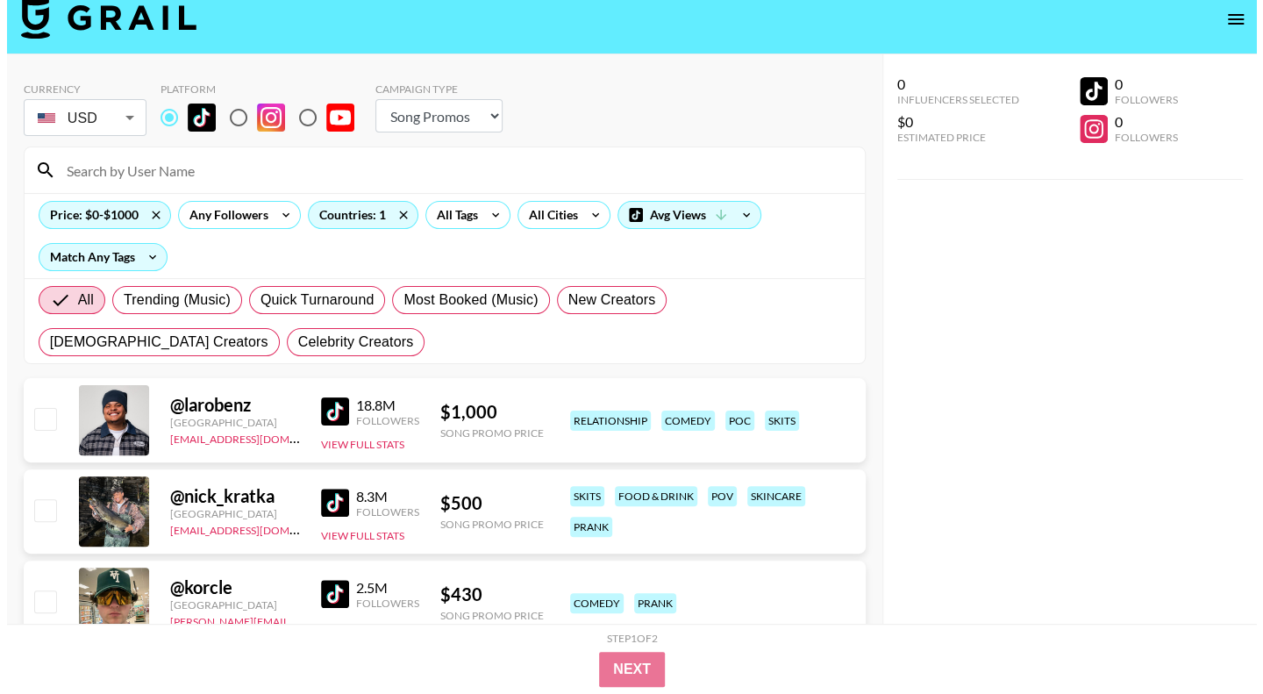
scroll to position [0, 0]
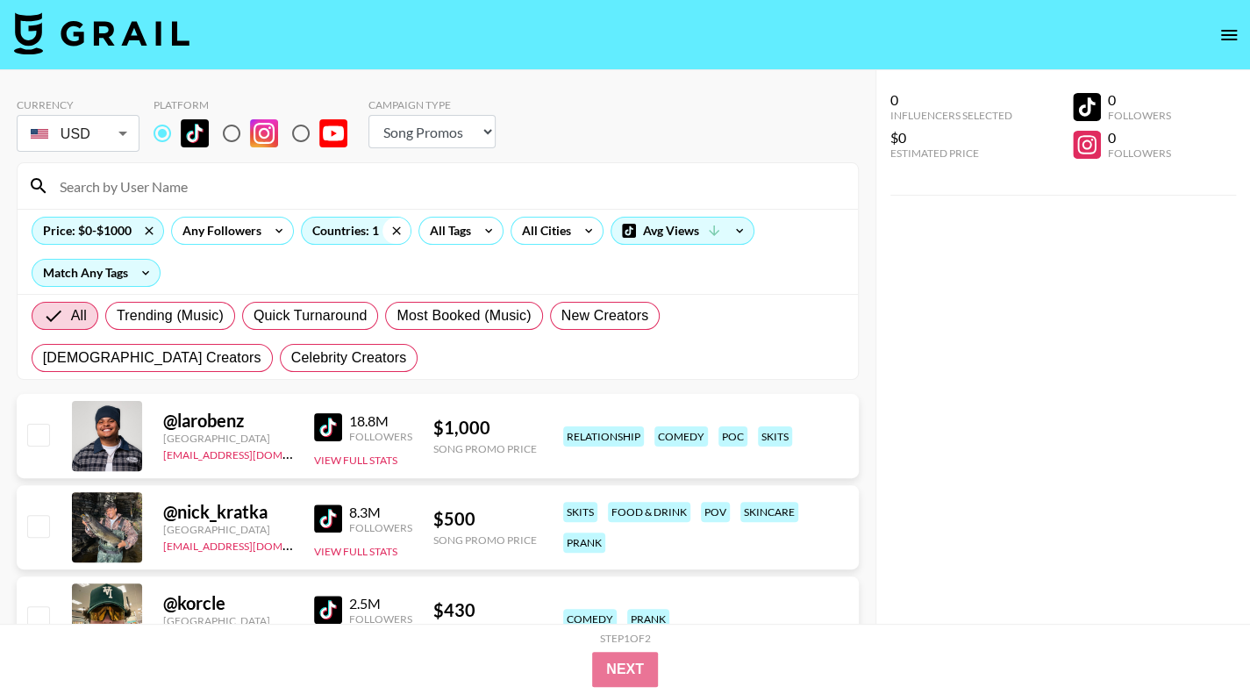
click at [394, 224] on icon at bounding box center [396, 231] width 28 height 26
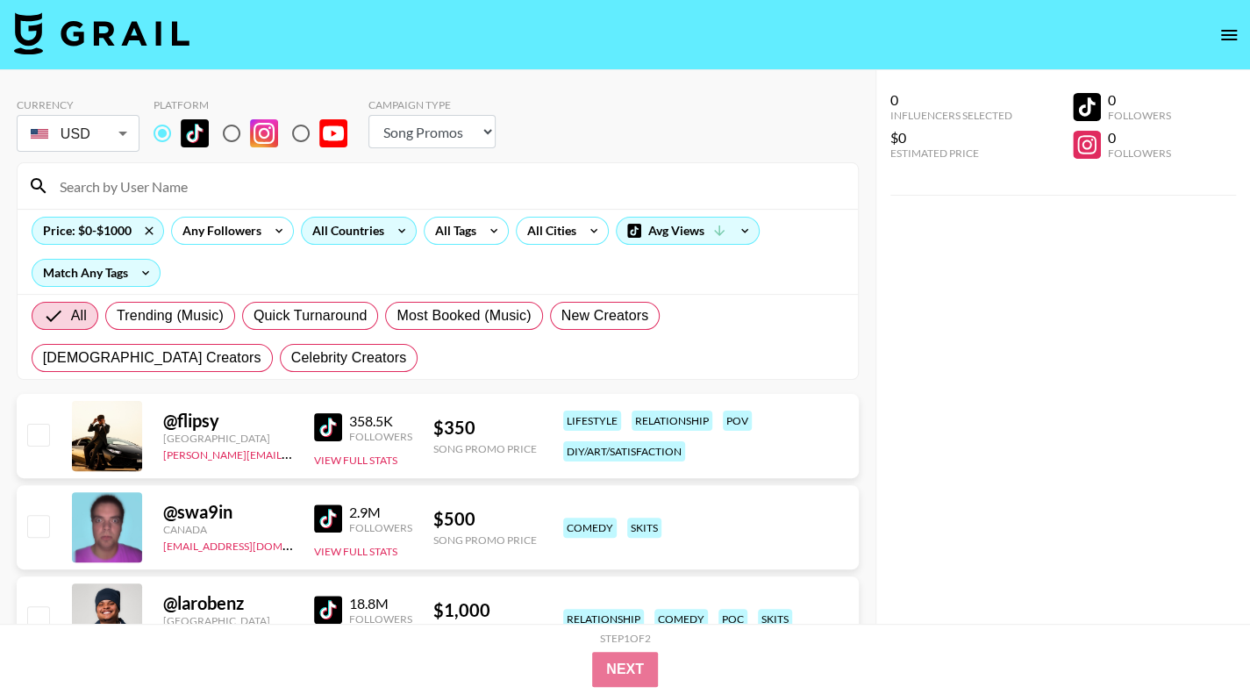
click at [376, 235] on div "All Countries" at bounding box center [345, 231] width 86 height 26
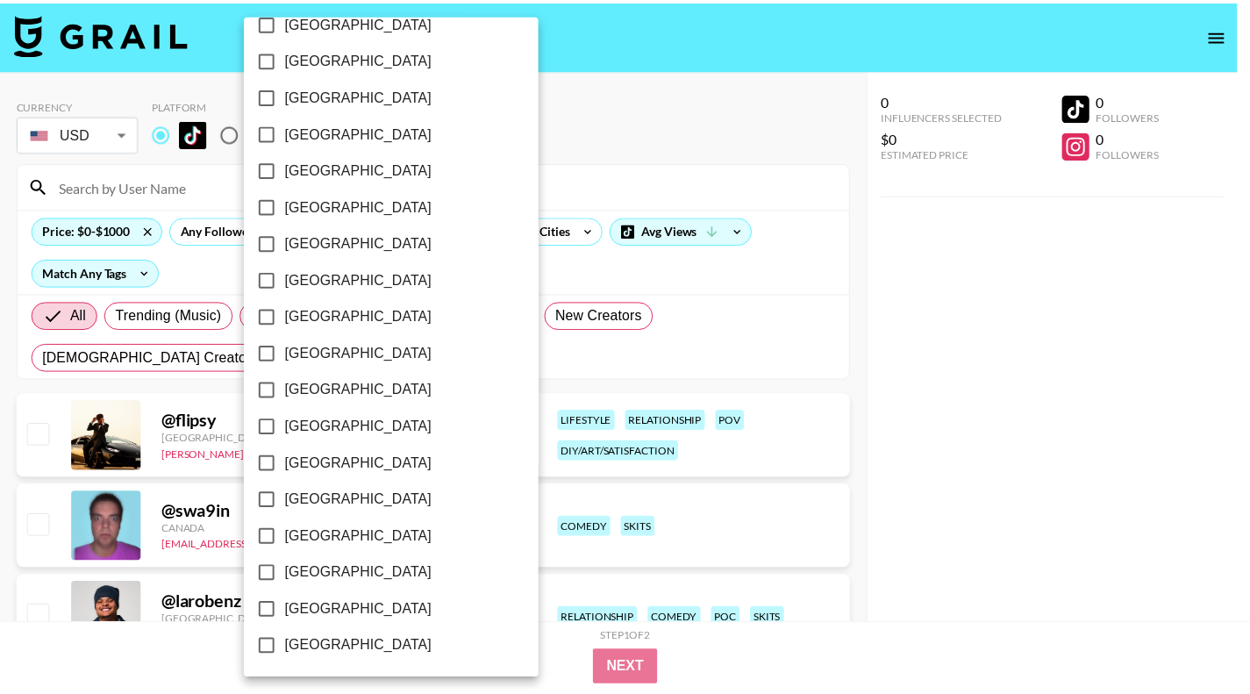
scroll to position [1088, 0]
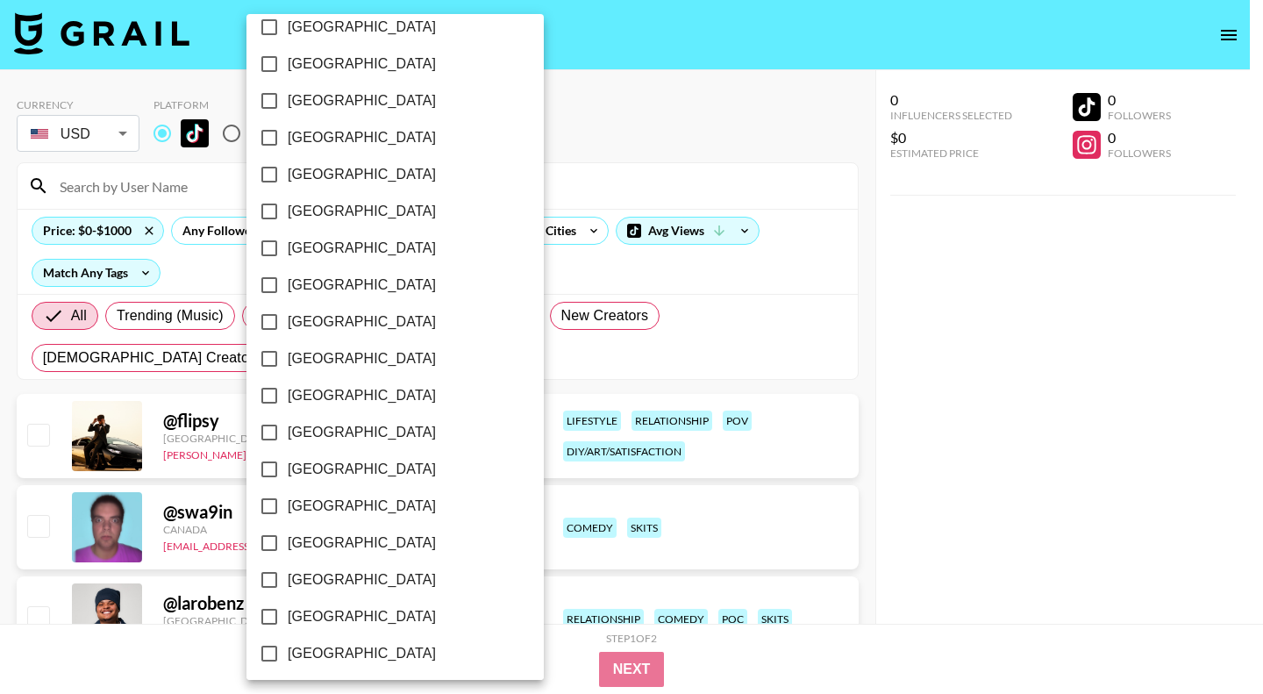
click at [340, 295] on label "[GEOGRAPHIC_DATA]" at bounding box center [383, 285] width 265 height 37
click at [288, 295] on input "[GEOGRAPHIC_DATA]" at bounding box center [269, 285] width 37 height 37
checkbox input "true"
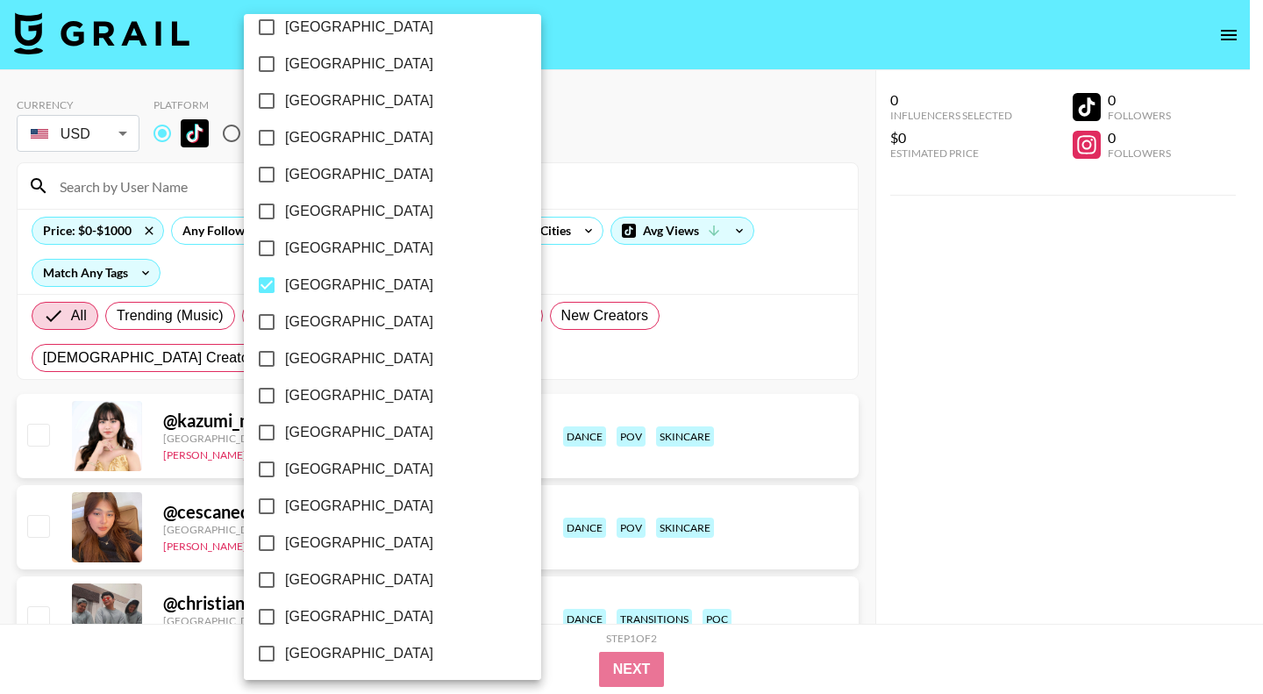
click at [997, 324] on div at bounding box center [631, 347] width 1263 height 694
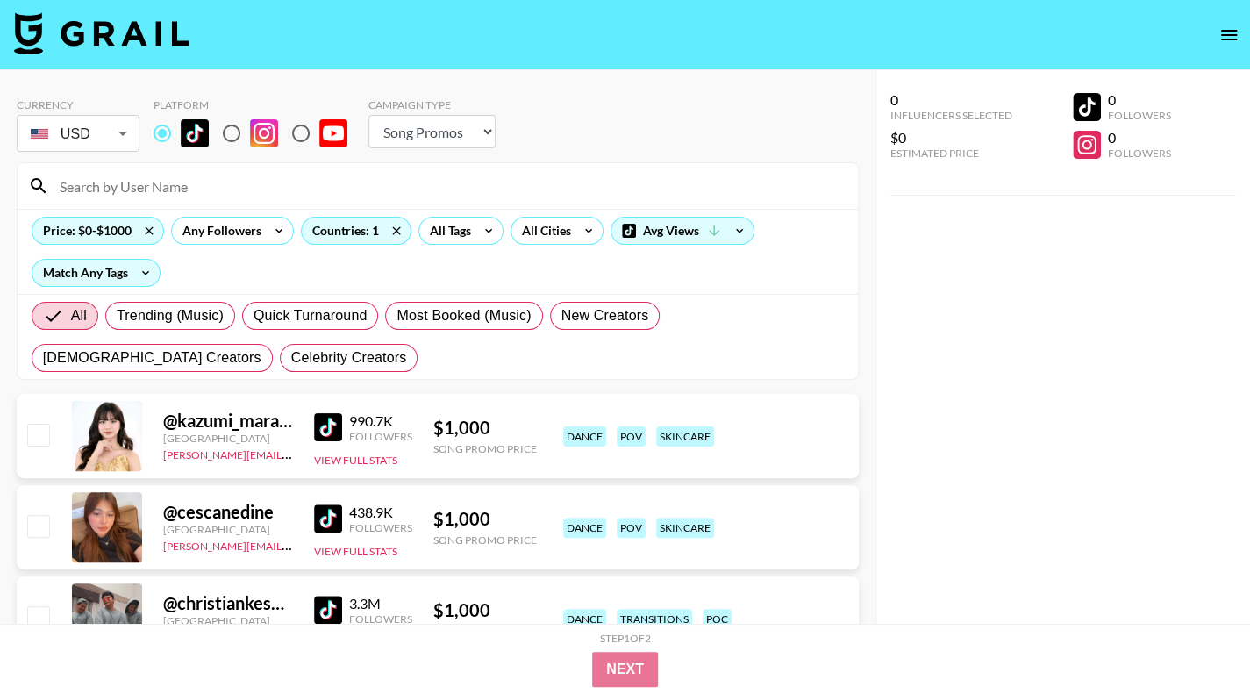
click at [323, 425] on img at bounding box center [328, 427] width 28 height 28
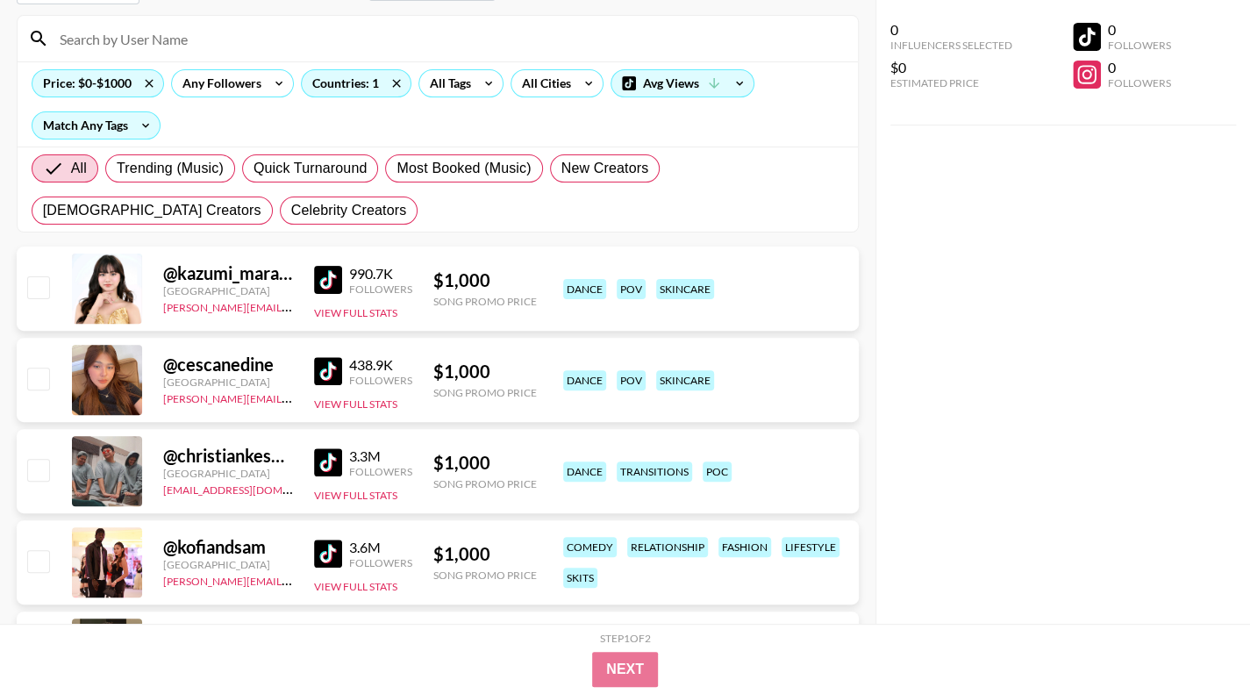
scroll to position [351, 0]
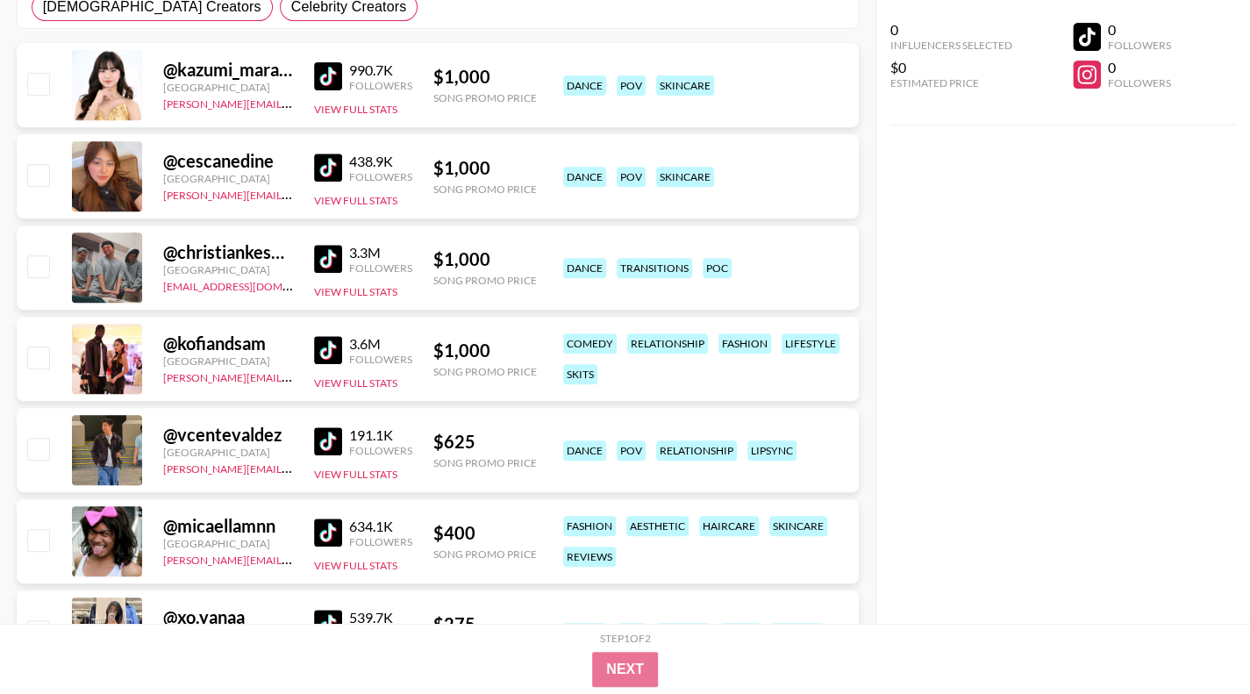
click at [333, 249] on img at bounding box center [328, 259] width 28 height 28
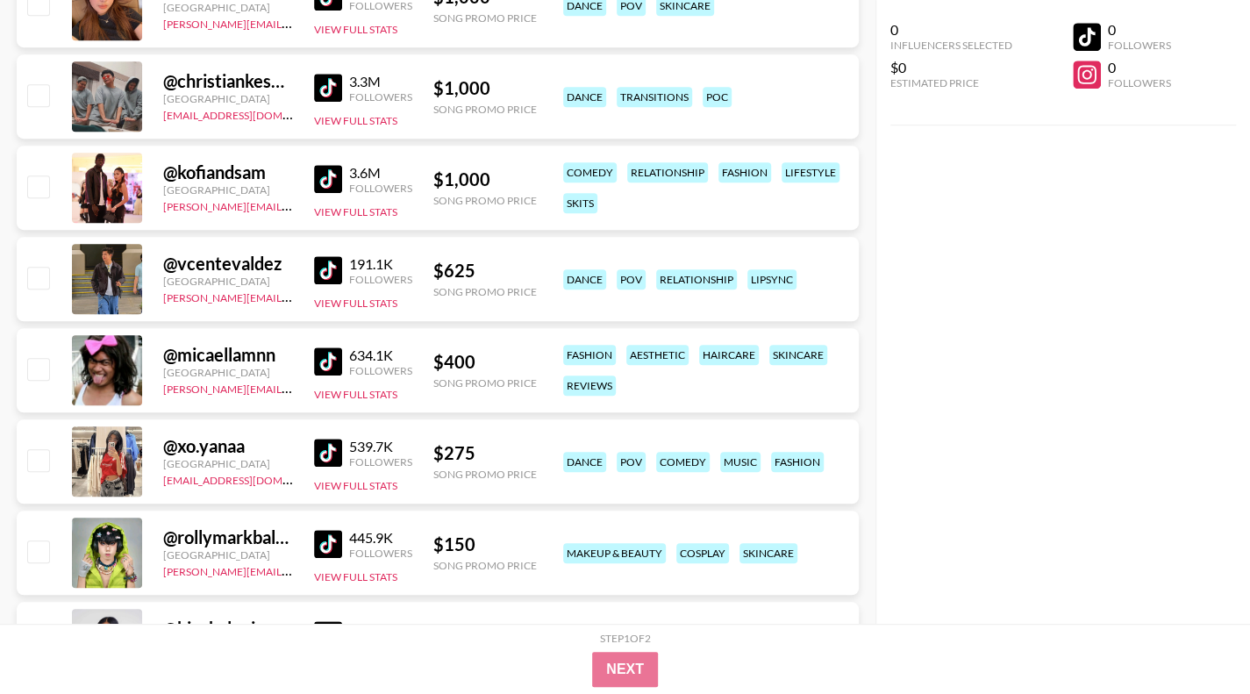
scroll to position [526, 0]
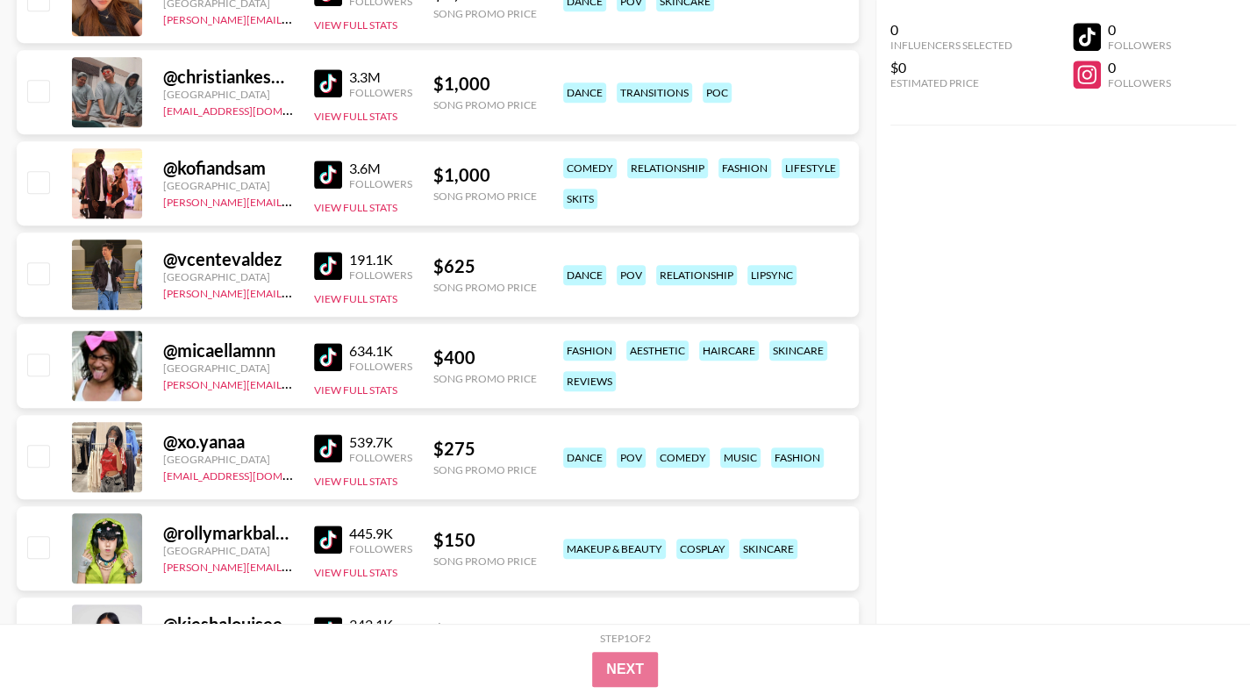
click at [323, 345] on img at bounding box center [328, 357] width 28 height 28
click at [321, 261] on img at bounding box center [328, 266] width 28 height 28
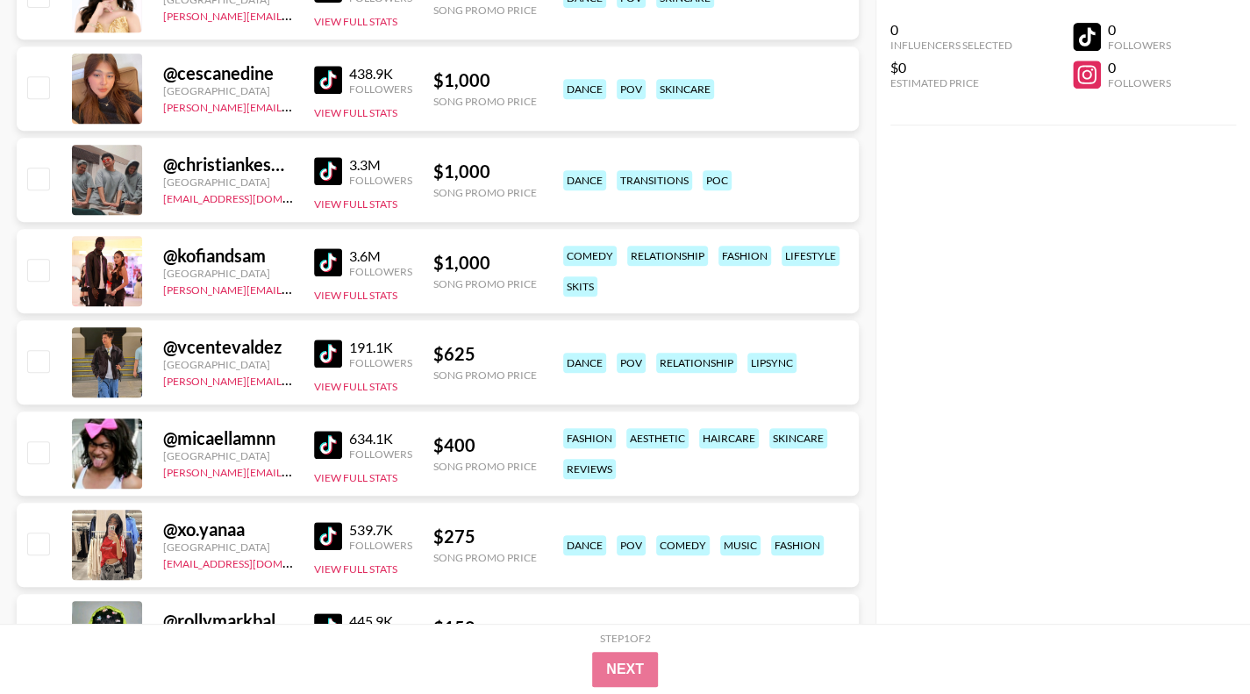
scroll to position [0, 0]
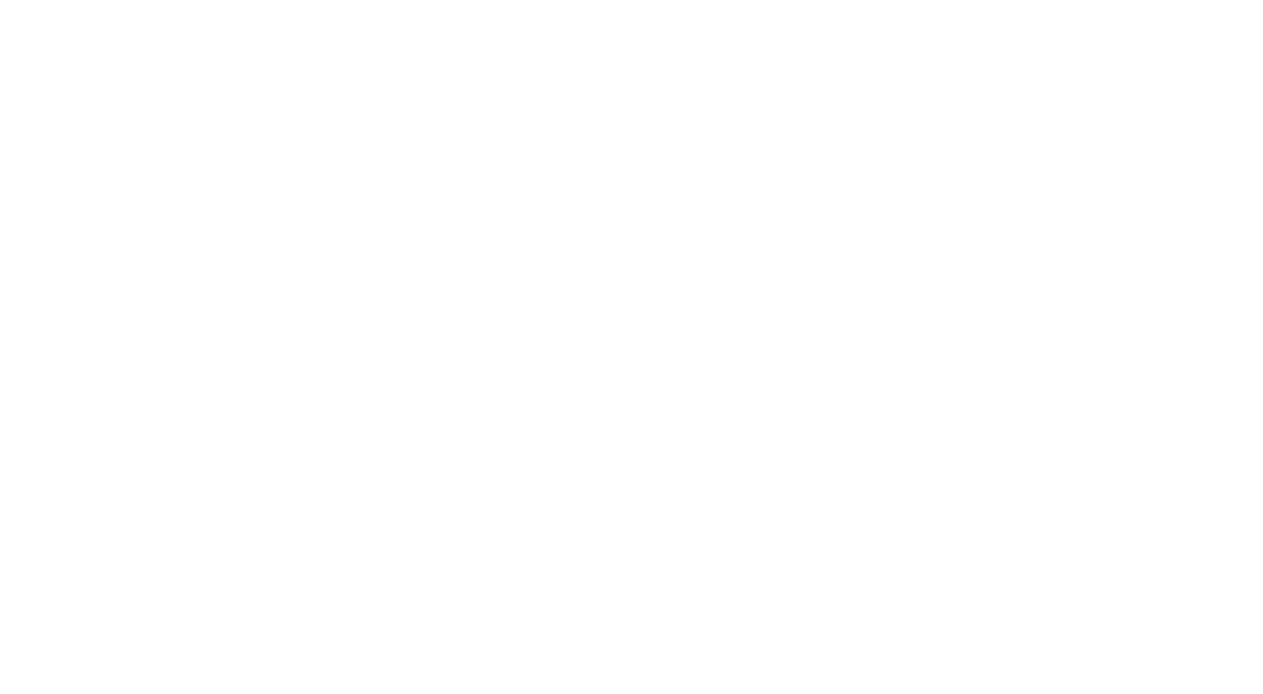
select select "Song"
